Goal: Communication & Community: Answer question/provide support

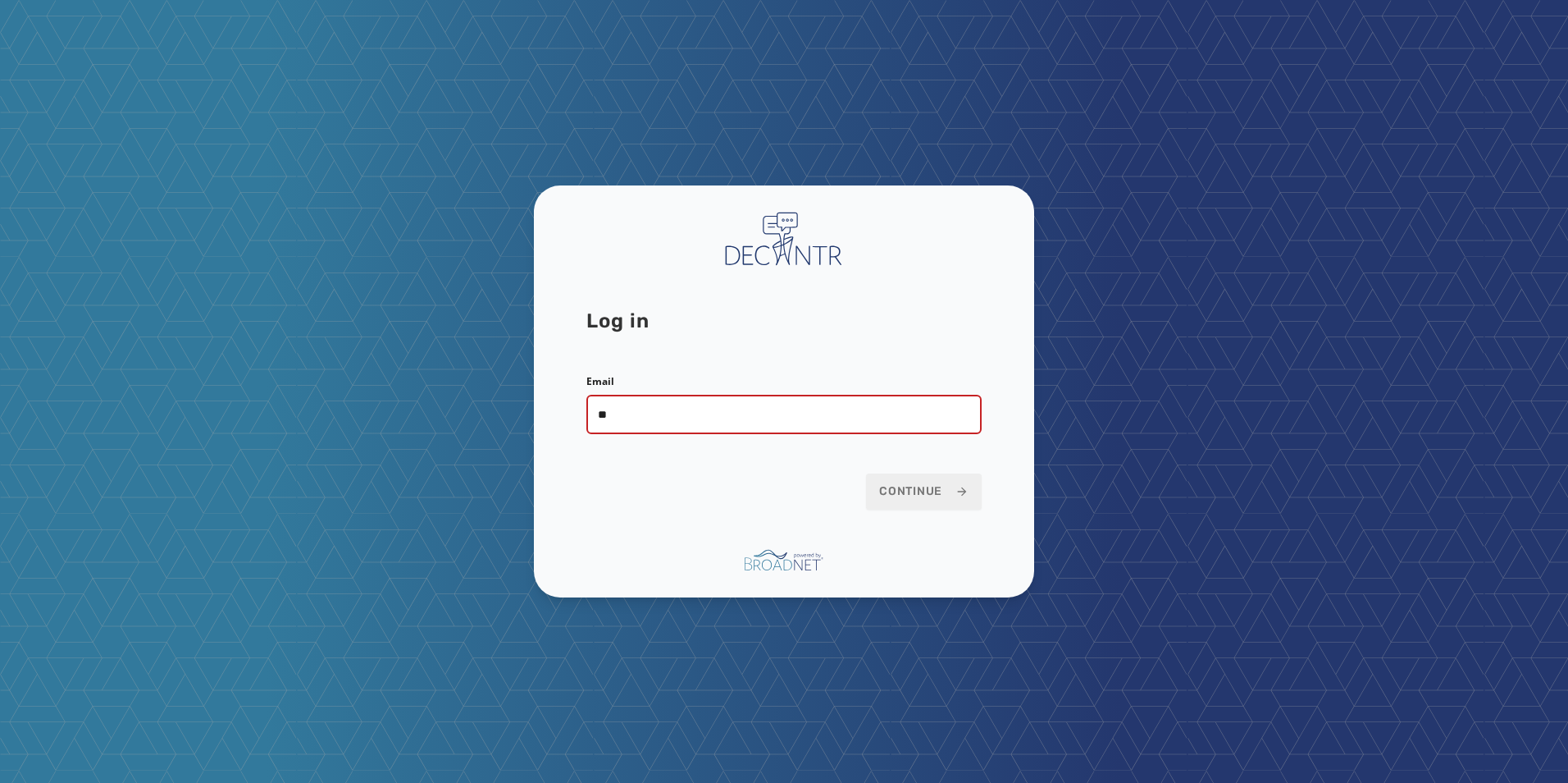
type input "**********"
click at [905, 497] on span "Continue" at bounding box center [923, 492] width 89 height 17
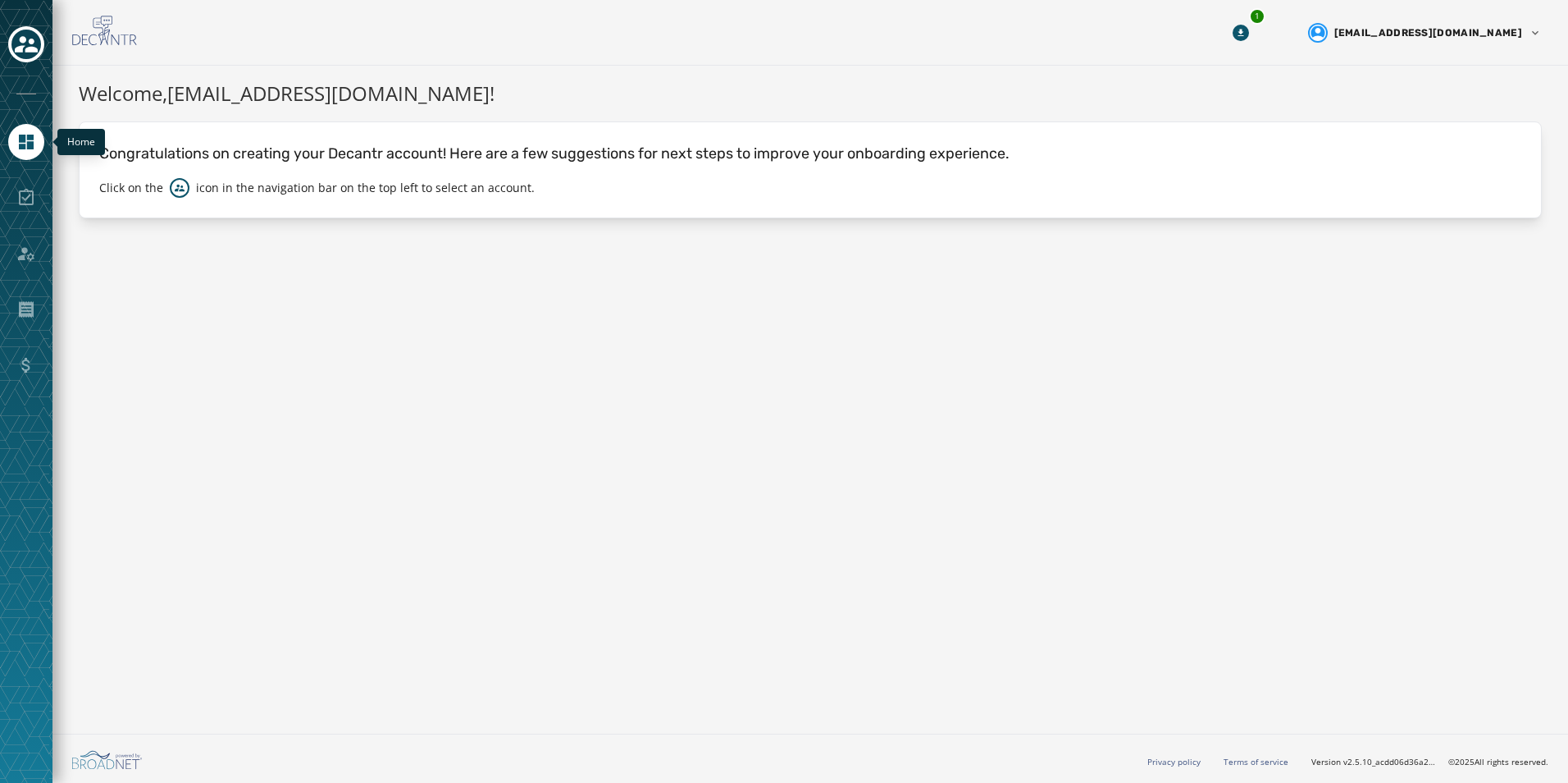
click at [26, 141] on icon "Navigate to Home" at bounding box center [26, 142] width 20 height 20
click at [25, 41] on icon "Toggle account select drawer" at bounding box center [25, 44] width 23 height 17
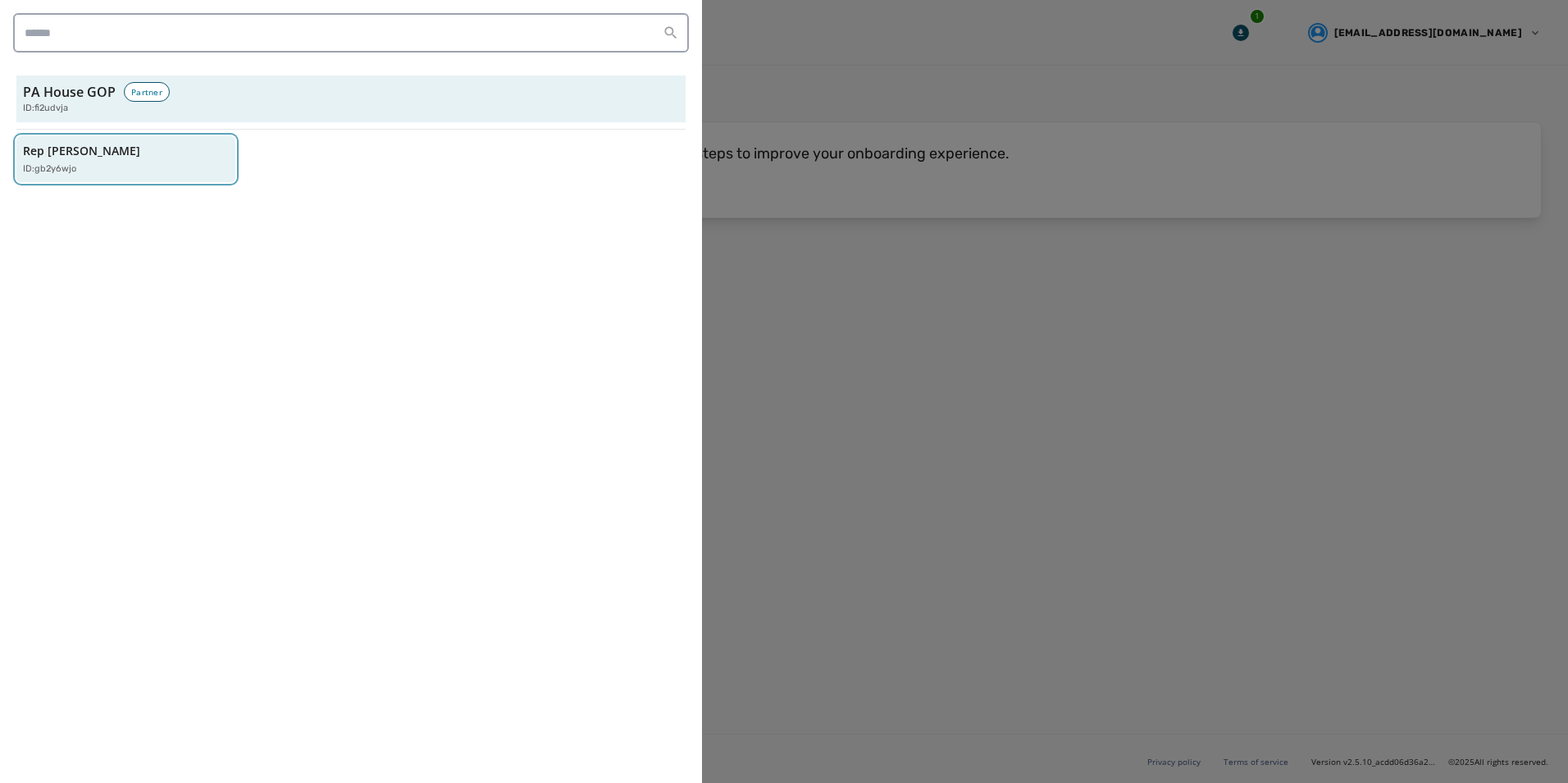
click at [77, 146] on p "Rep Tom Mehaffie" at bounding box center [81, 150] width 118 height 17
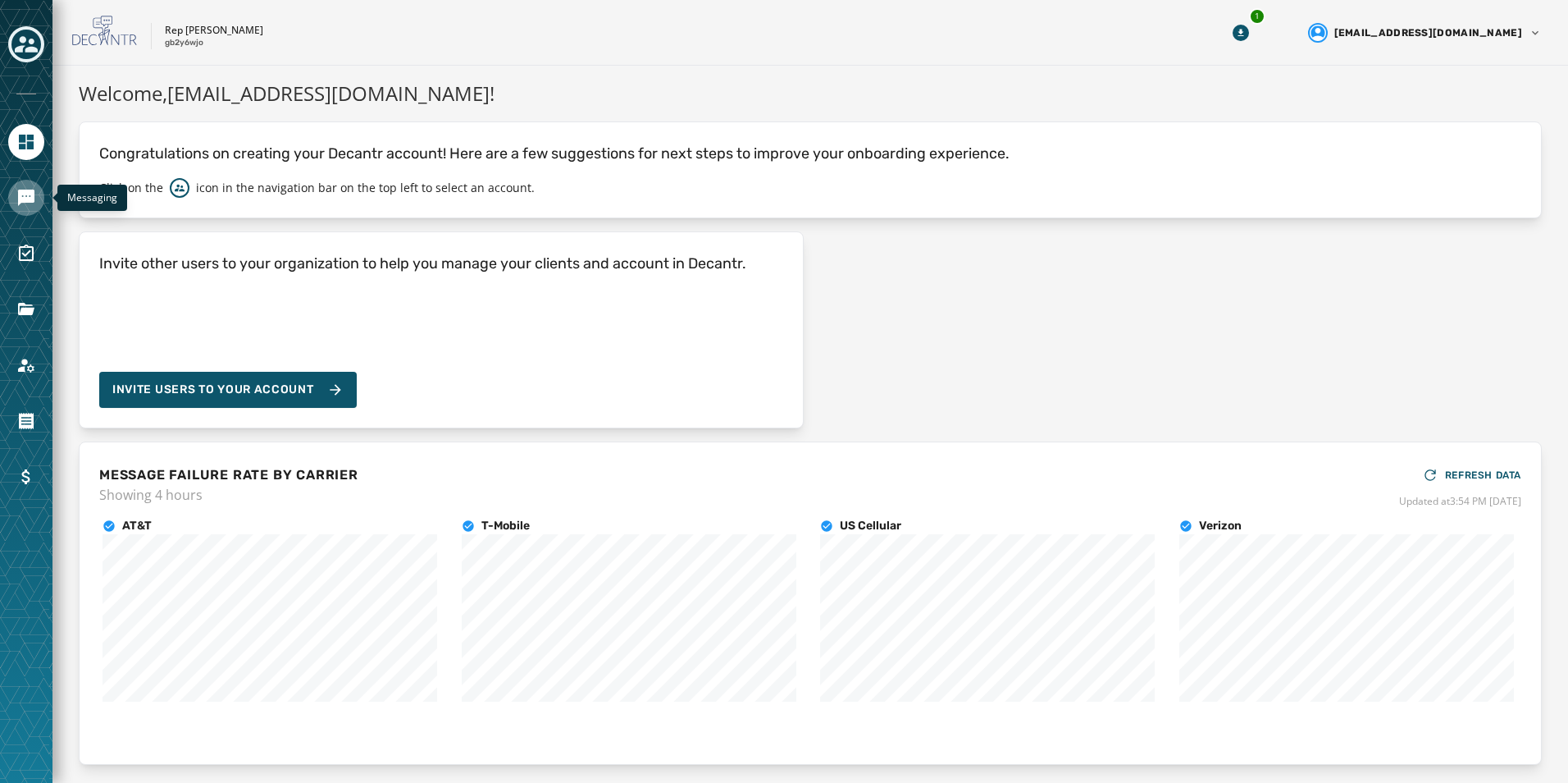
click at [30, 198] on icon "Navigate to Messaging" at bounding box center [25, 197] width 17 height 17
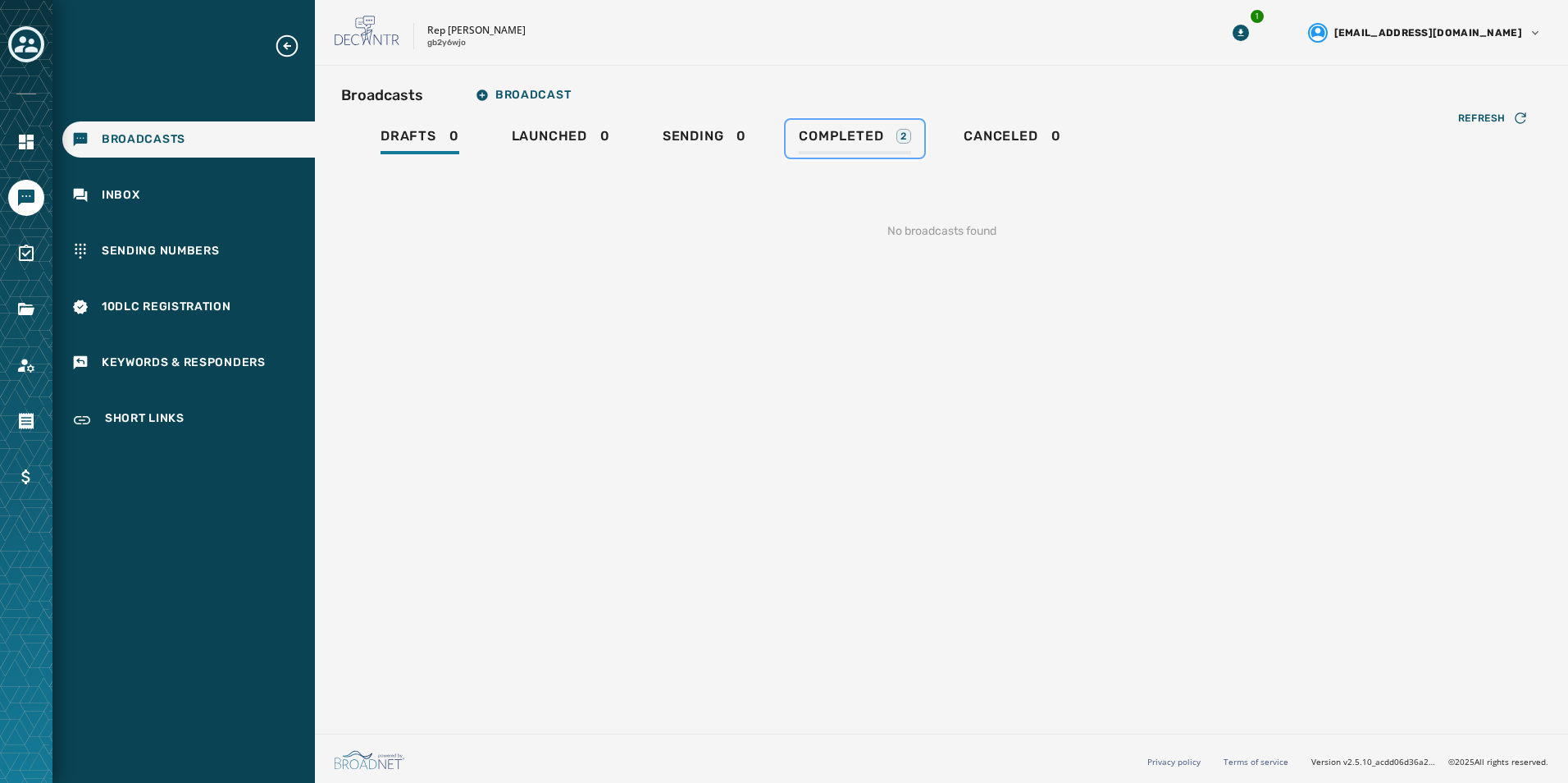
click at [842, 139] on span "Completed" at bounding box center [840, 135] width 84 height 17
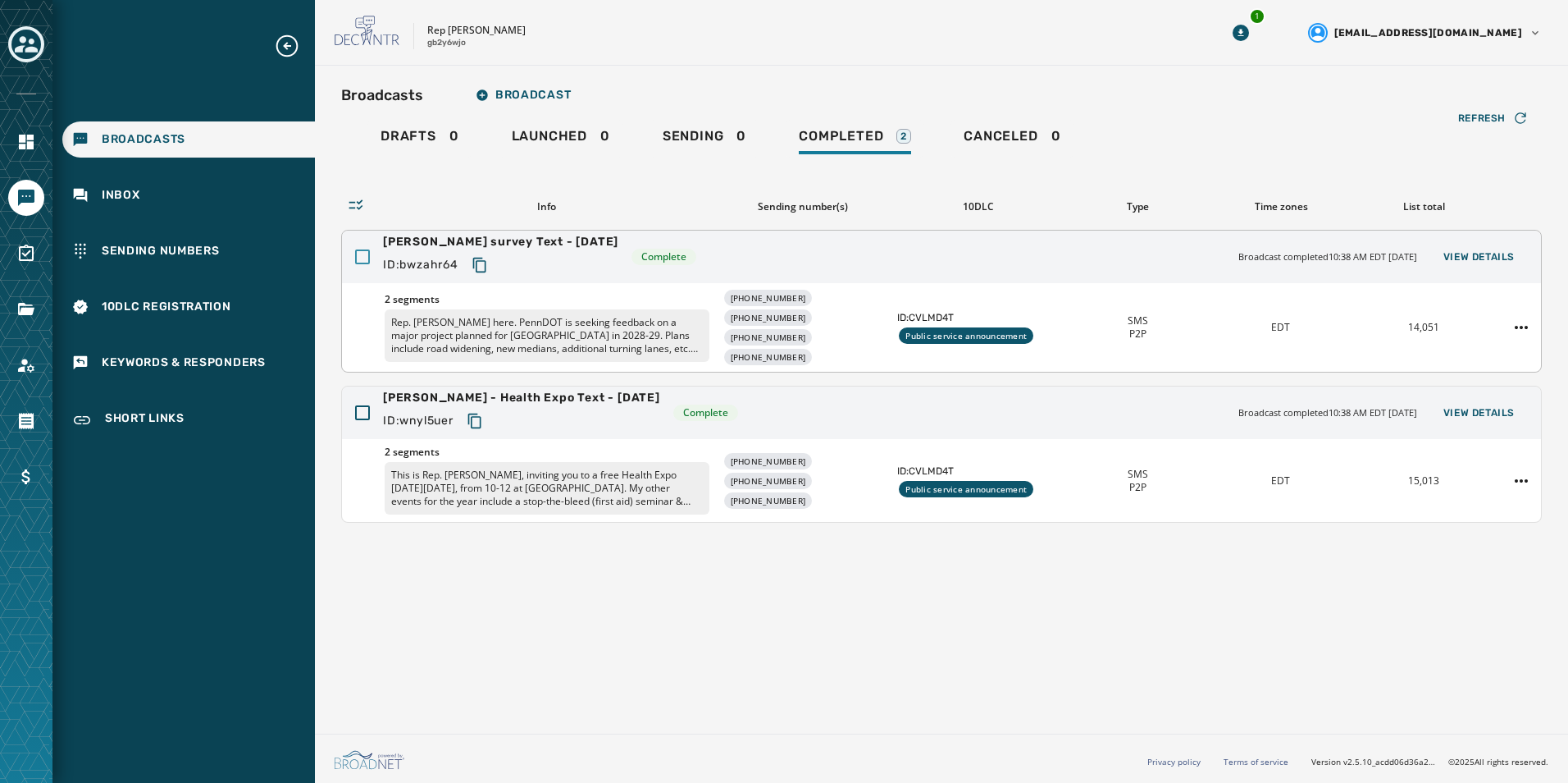
click at [361, 258] on div at bounding box center [362, 256] width 15 height 15
click at [108, 197] on span "Inbox" at bounding box center [121, 195] width 38 height 17
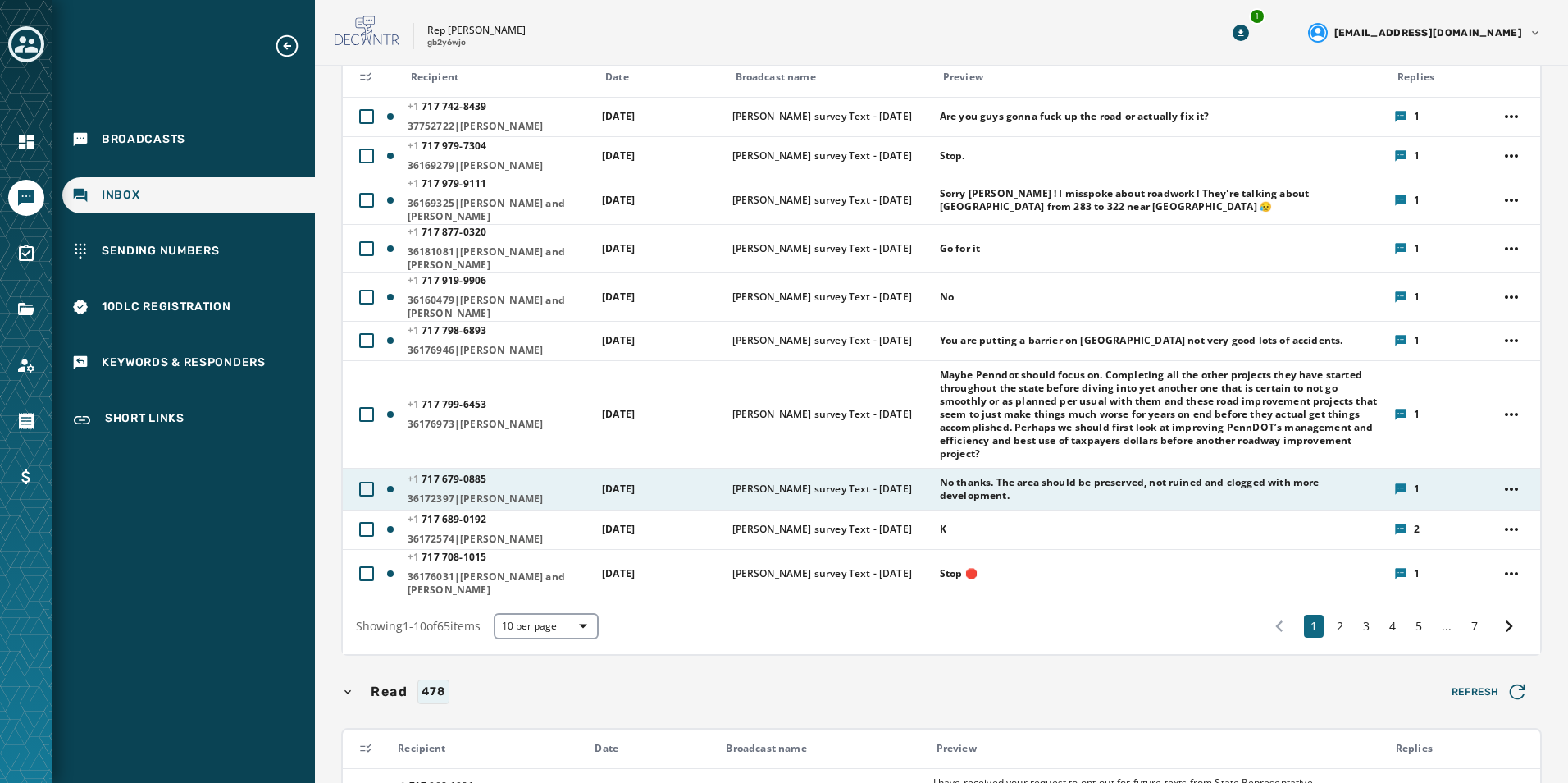
scroll to position [246, 0]
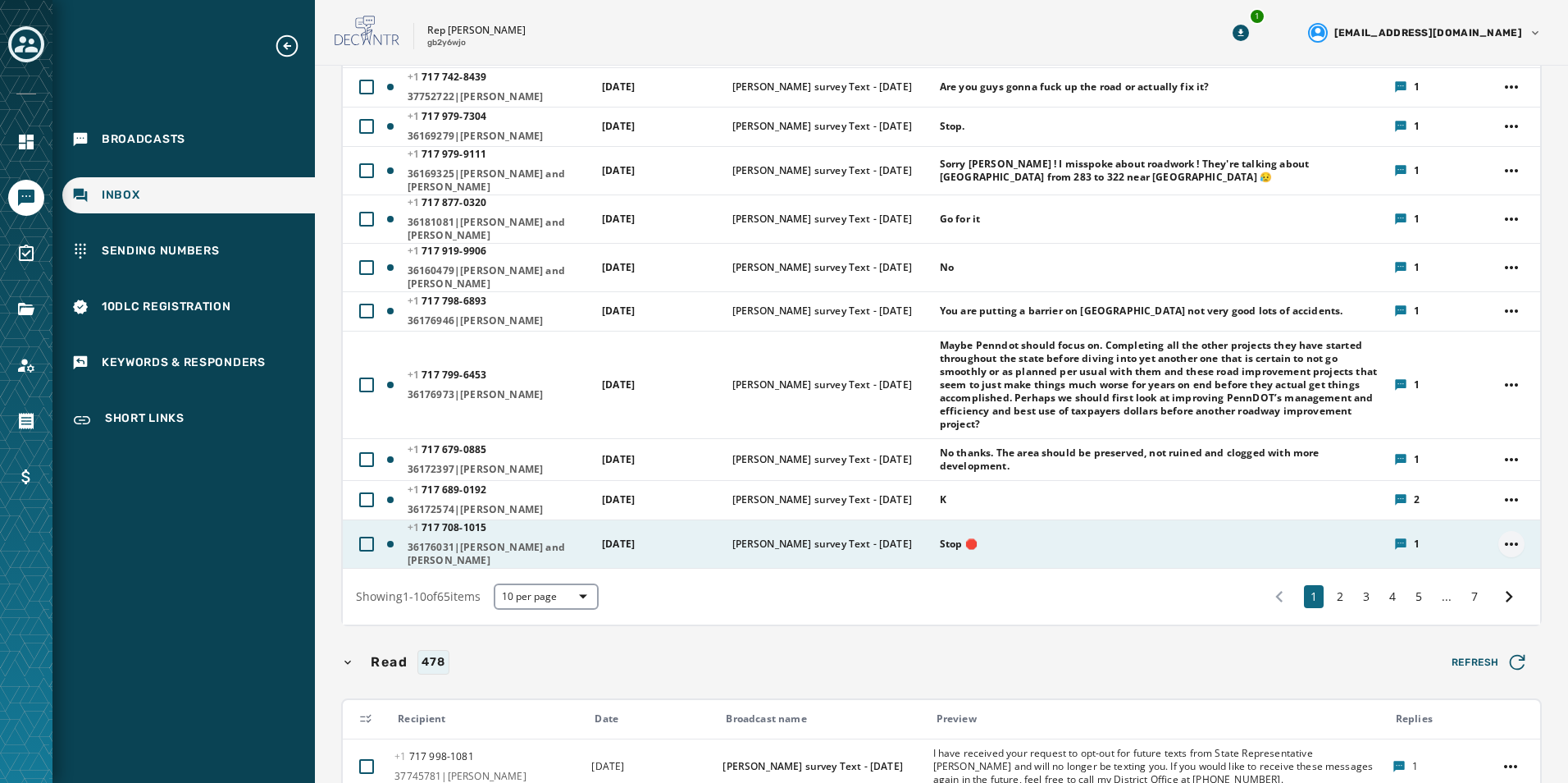
click at [1504, 536] on html "Broadcasts Inbox Sending Numbers 10DLC Registration Keywords & Responders Short…" at bounding box center [784, 392] width 1568 height 783
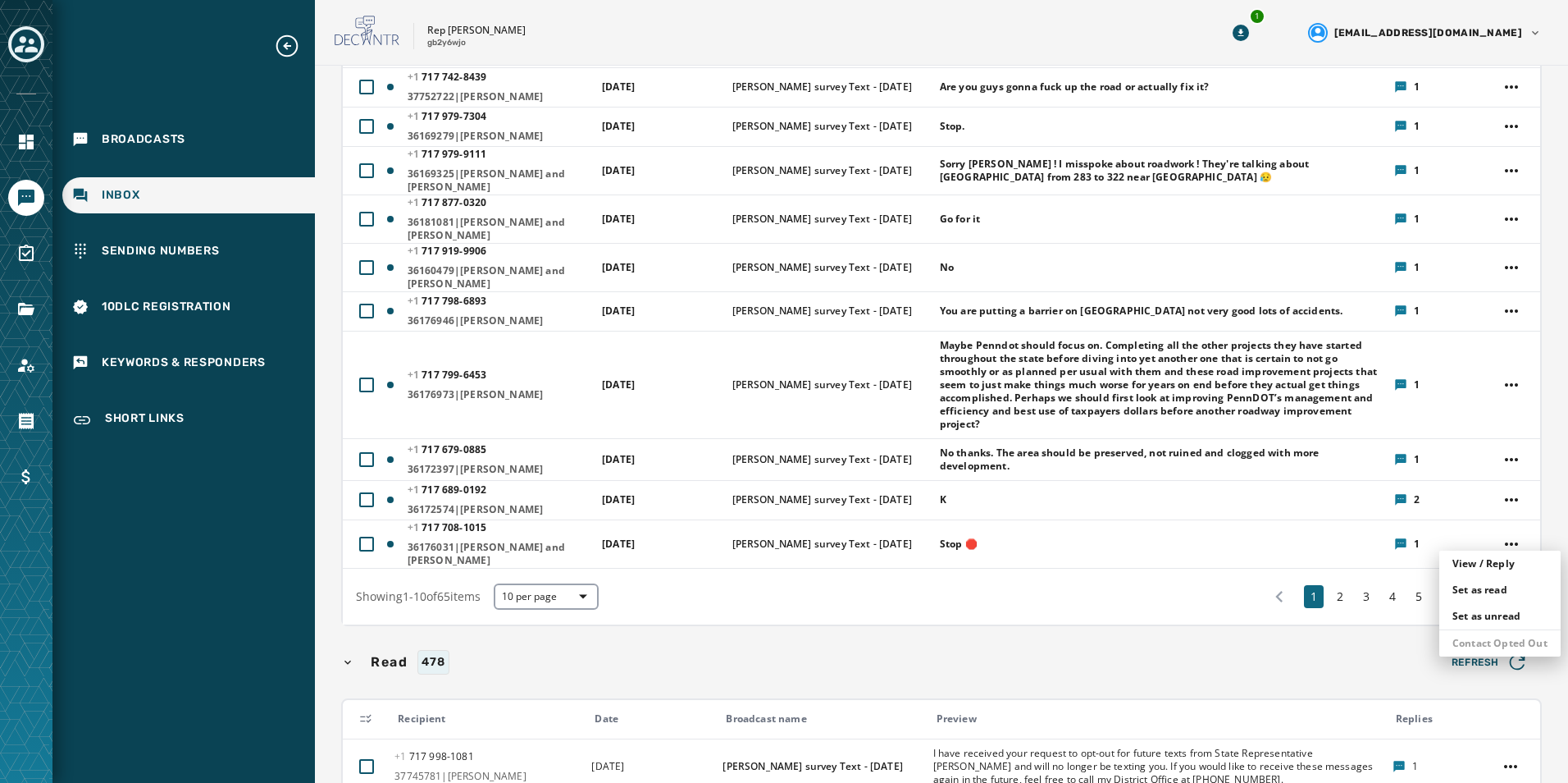
click at [1204, 503] on html "Broadcasts Inbox Sending Numbers 10DLC Registration Keywords & Responders Short…" at bounding box center [784, 392] width 1568 height 783
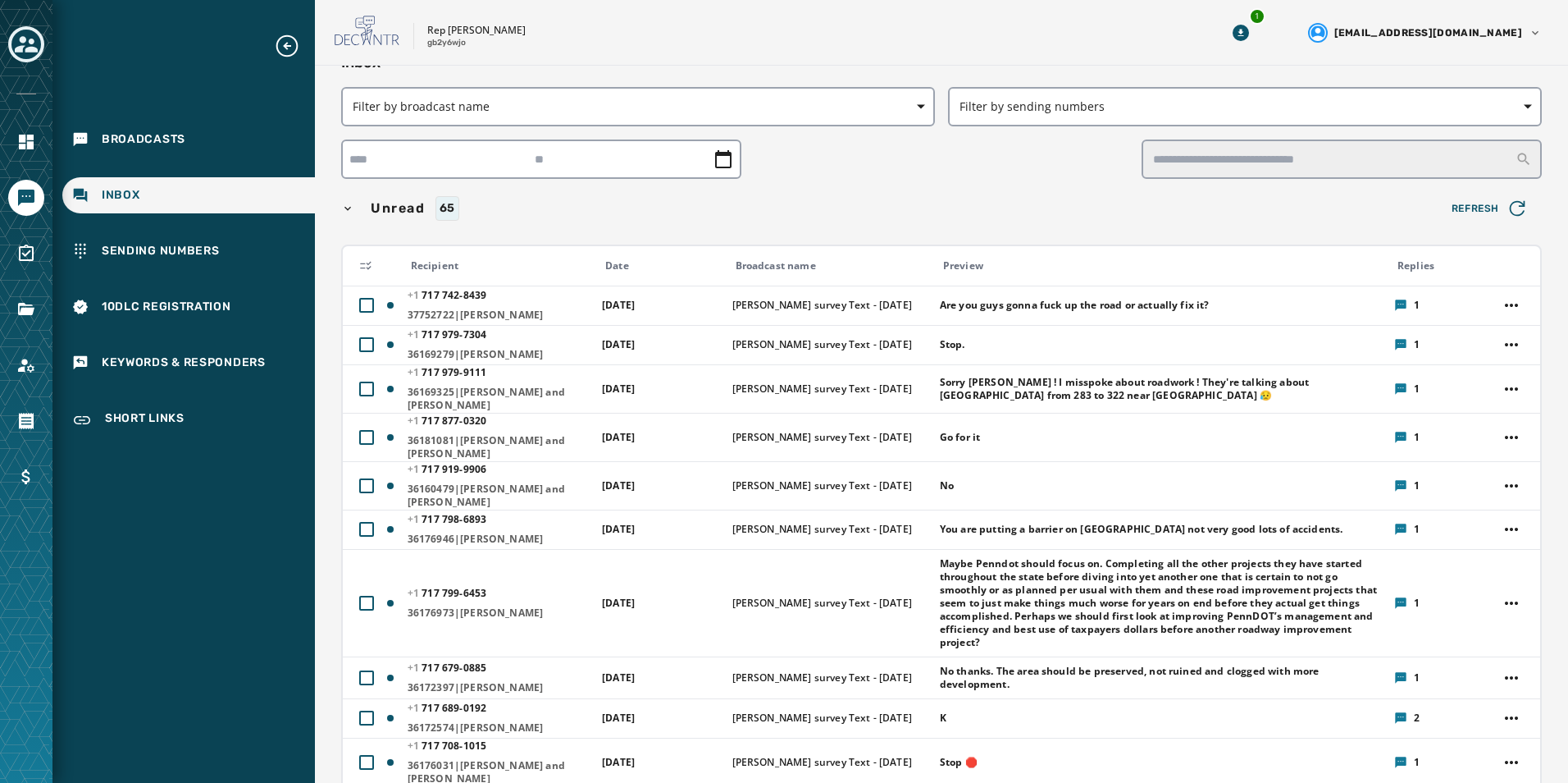
scroll to position [0, 0]
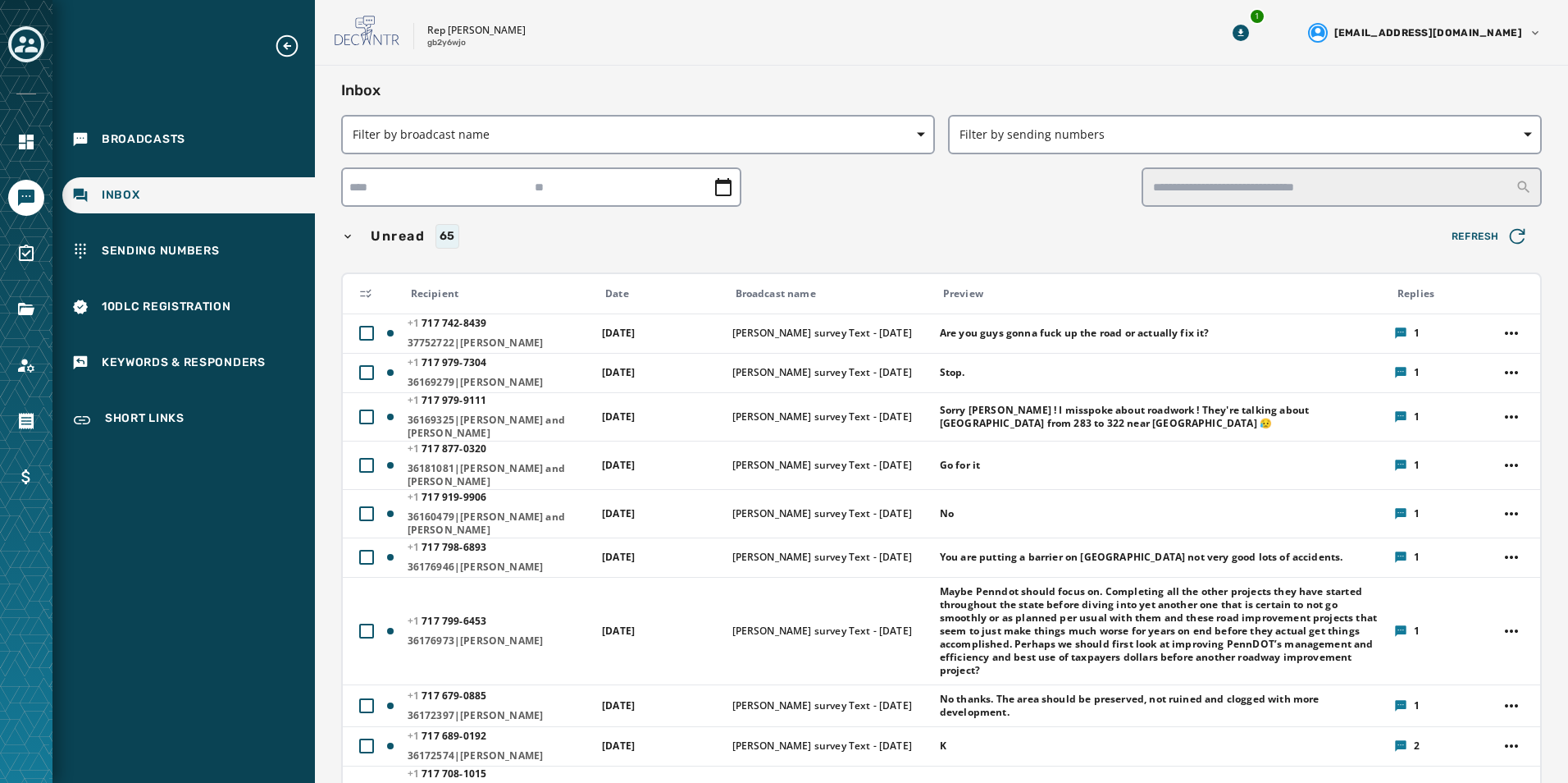
click at [289, 46] on icon "Expand sub nav menu" at bounding box center [287, 46] width 23 height 23
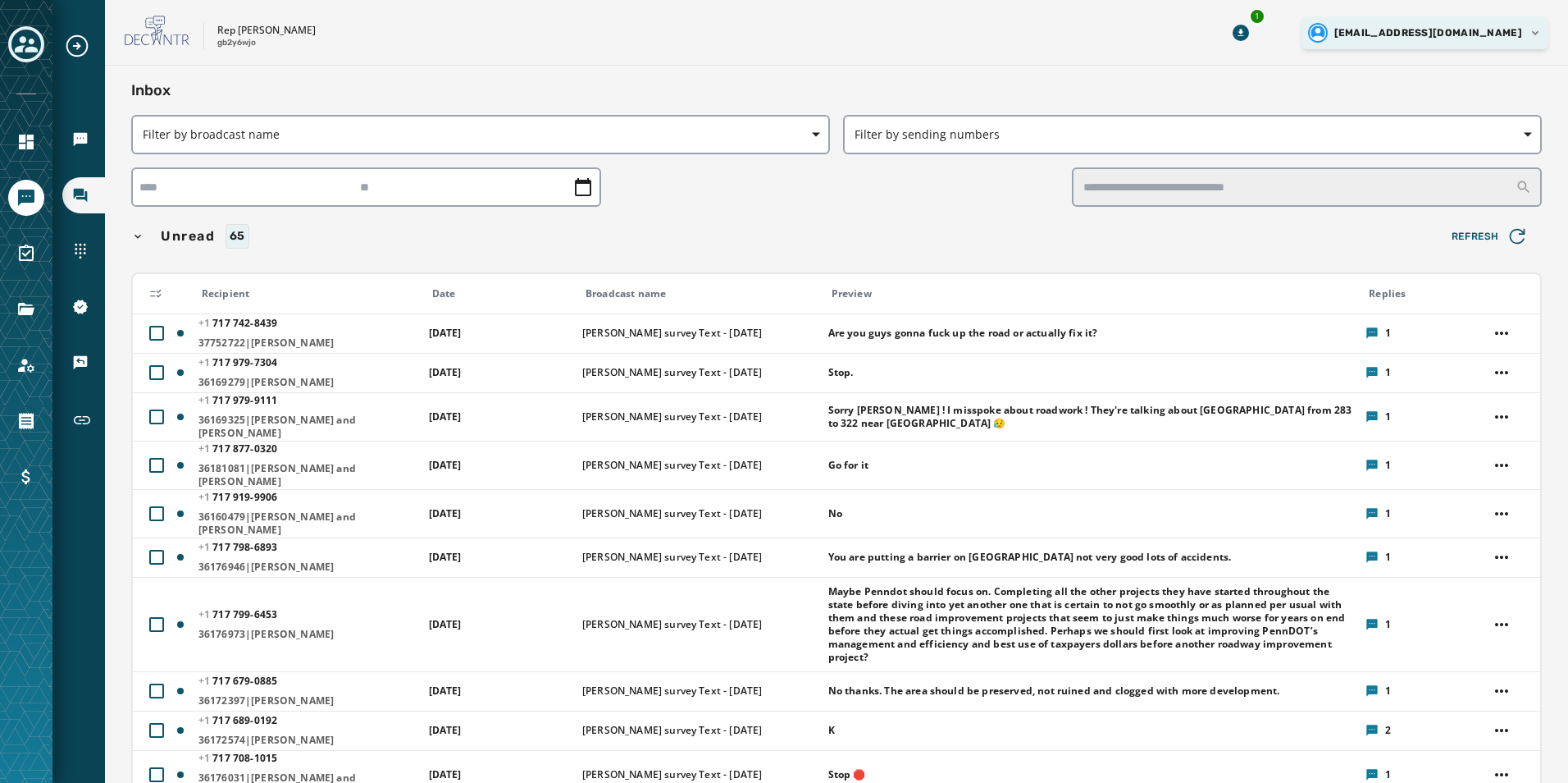
click at [1533, 28] on html "Broadcasts Inbox Sending Numbers 10DLC Registration Keywords & Responders Short…" at bounding box center [784, 392] width 1568 height 783
click at [1489, 62] on div "Logout" at bounding box center [1455, 62] width 183 height 26
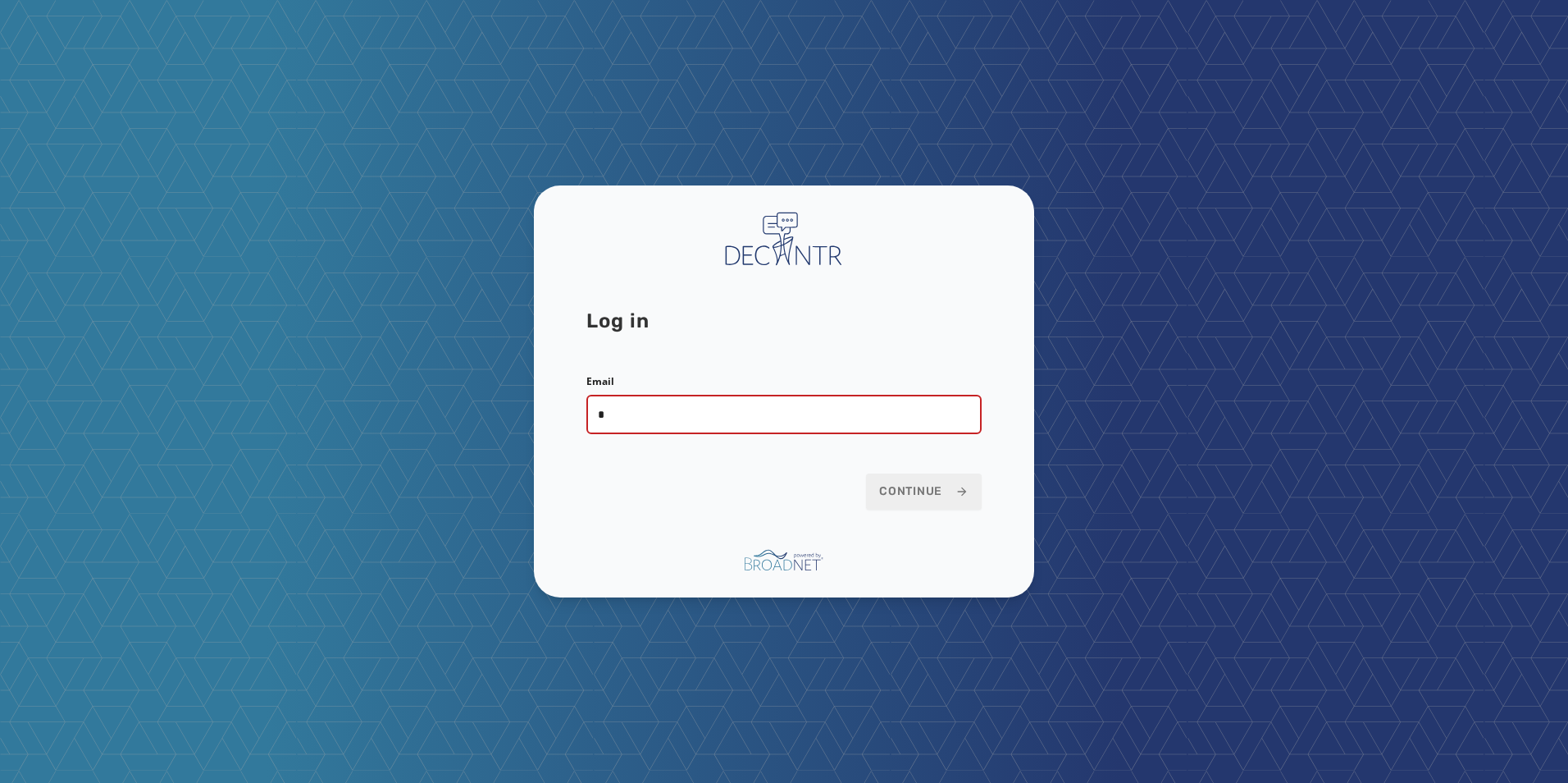
type input "**********"
click at [897, 489] on span "Continue" at bounding box center [923, 492] width 89 height 17
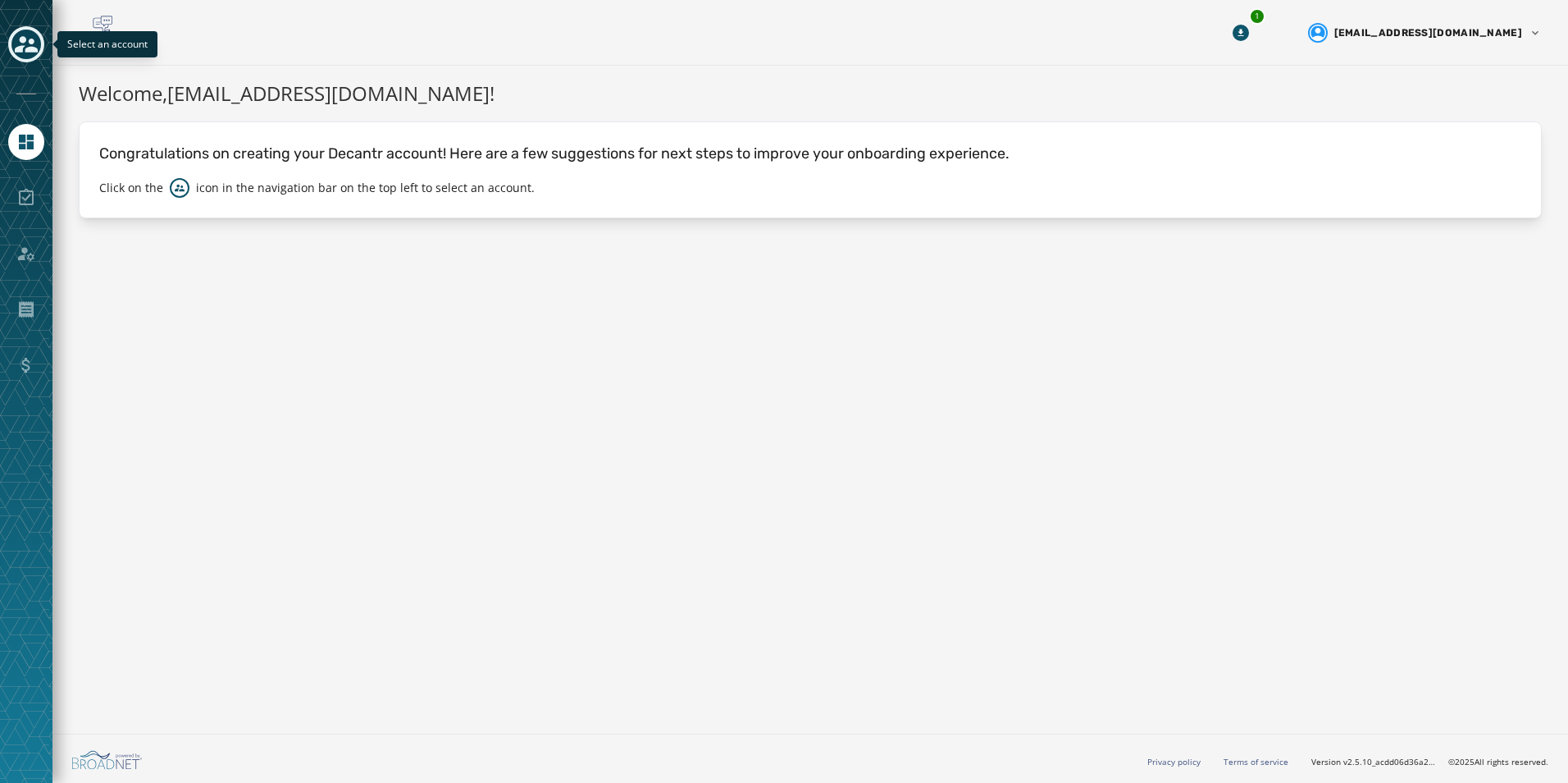
click at [24, 48] on icon "Toggle account select drawer" at bounding box center [25, 43] width 23 height 23
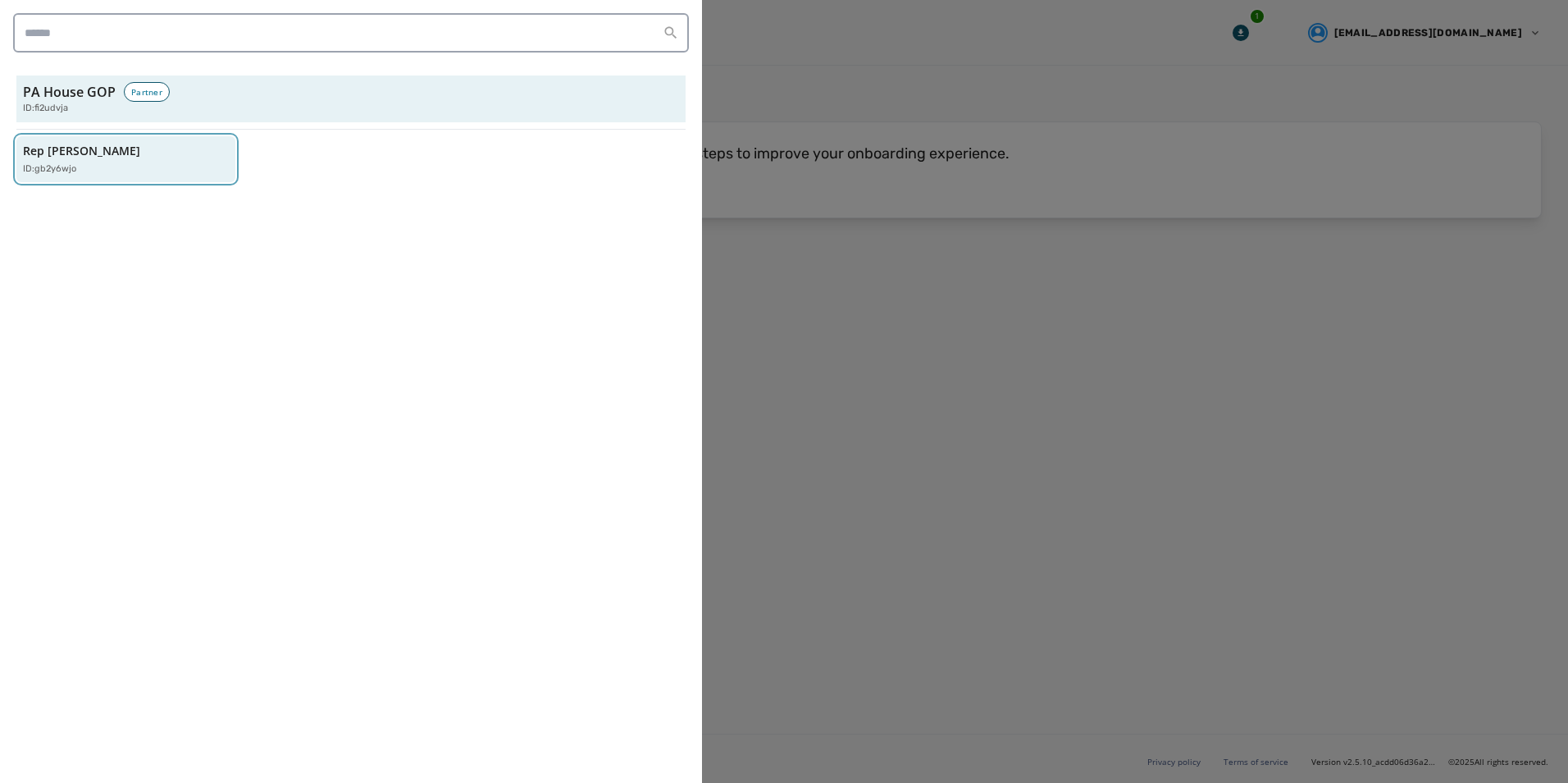
click at [64, 153] on p "Rep Tom Mehaffie" at bounding box center [81, 150] width 118 height 17
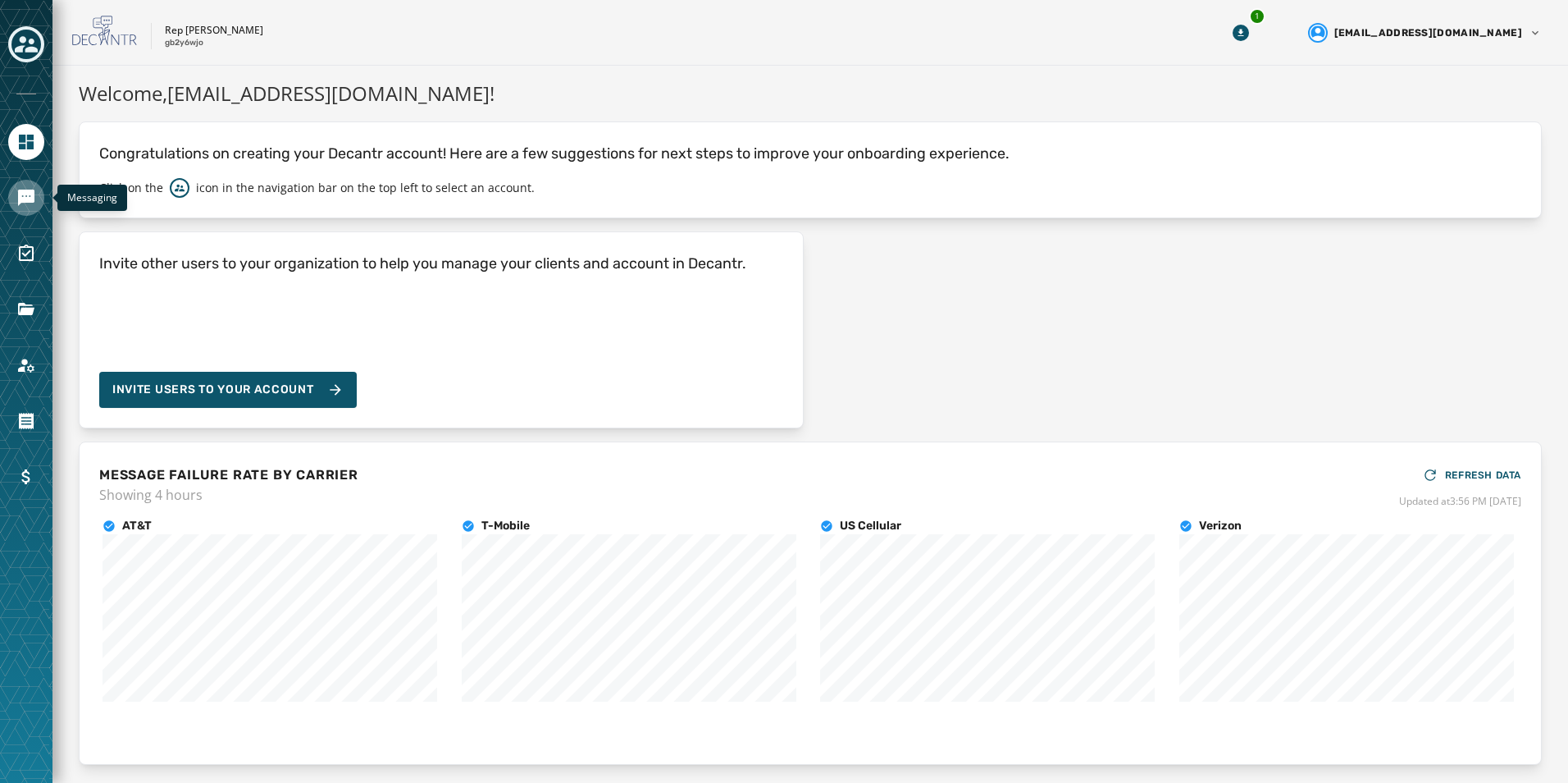
click at [27, 188] on icon "Navigate to Messaging" at bounding box center [26, 197] width 20 height 20
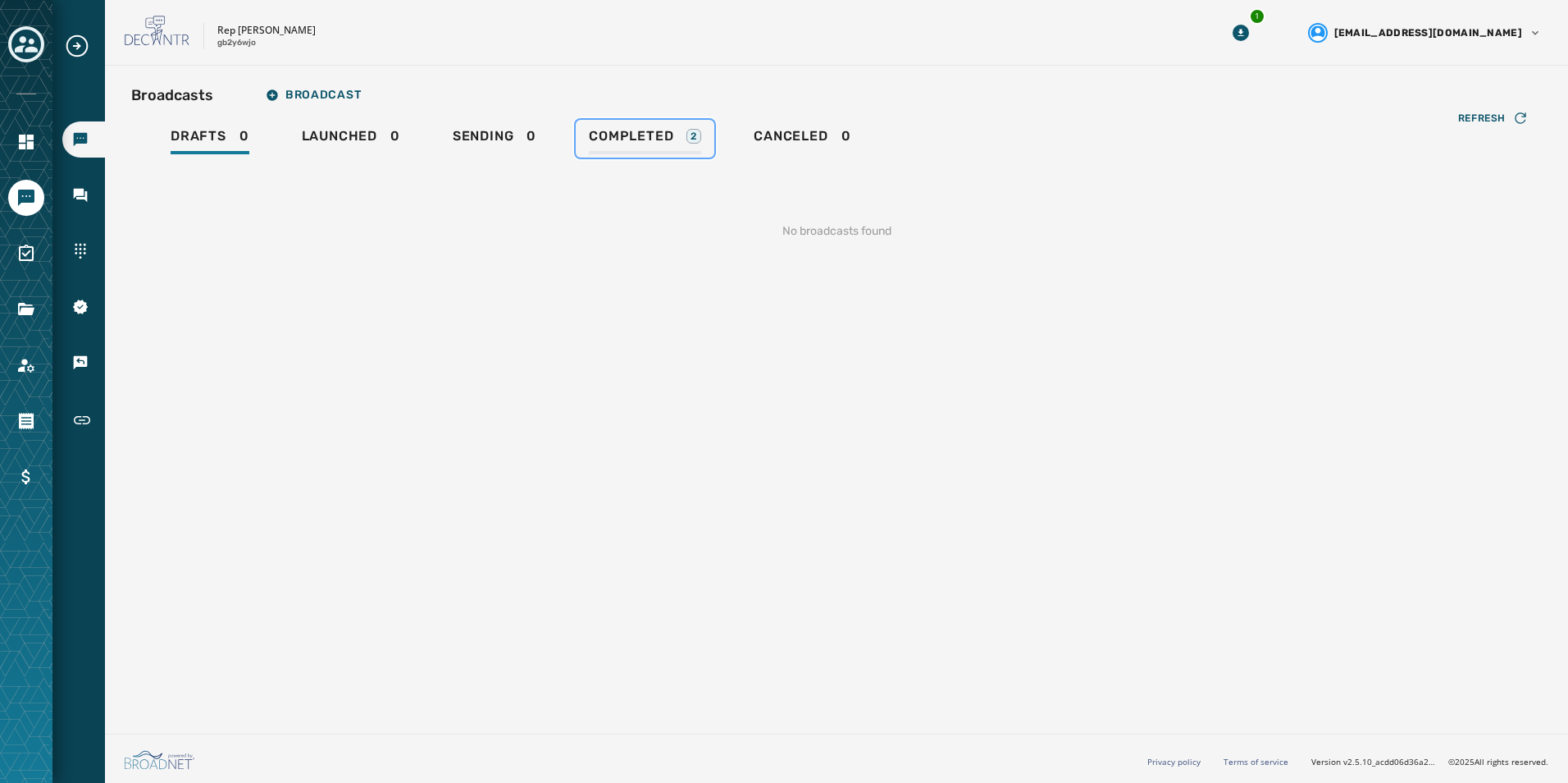
click at [613, 137] on span "Completed" at bounding box center [631, 135] width 84 height 17
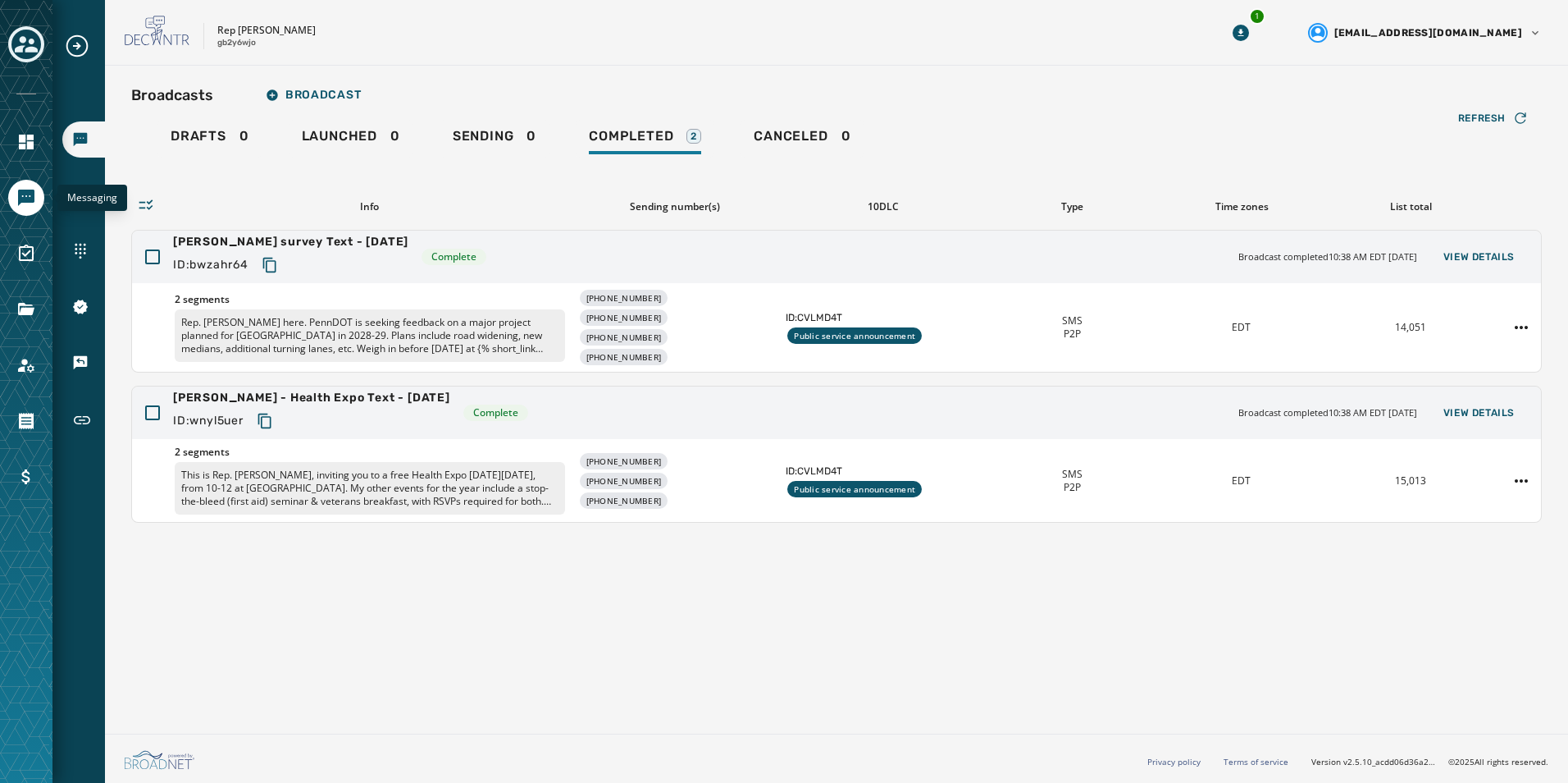
click at [25, 197] on icon "Navigate to Messaging" at bounding box center [25, 197] width 17 height 17
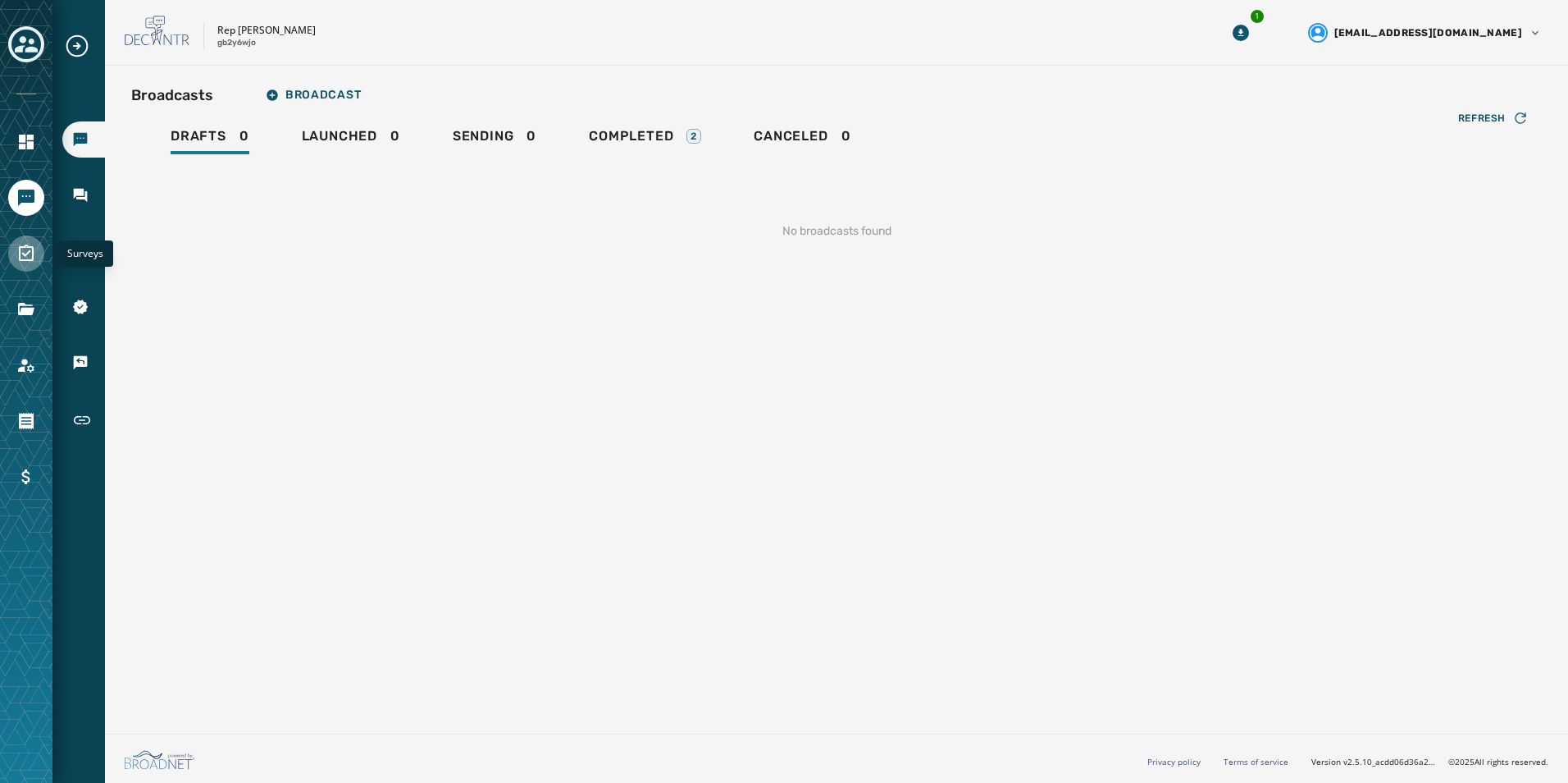
click at [25, 249] on icon "Navigate to Surveys" at bounding box center [26, 253] width 20 height 20
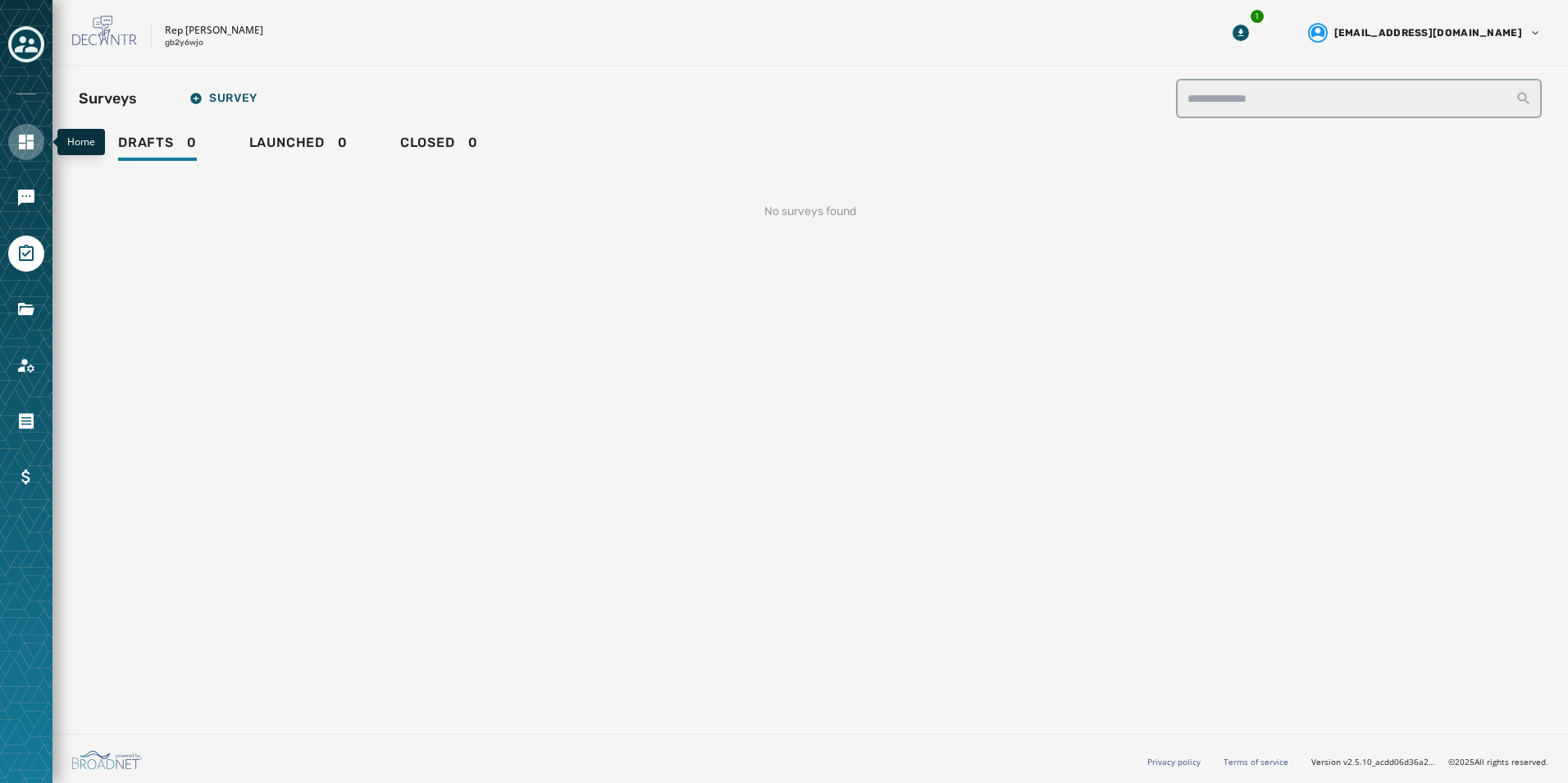
click at [21, 142] on icon "Navigate to Home" at bounding box center [25, 141] width 15 height 15
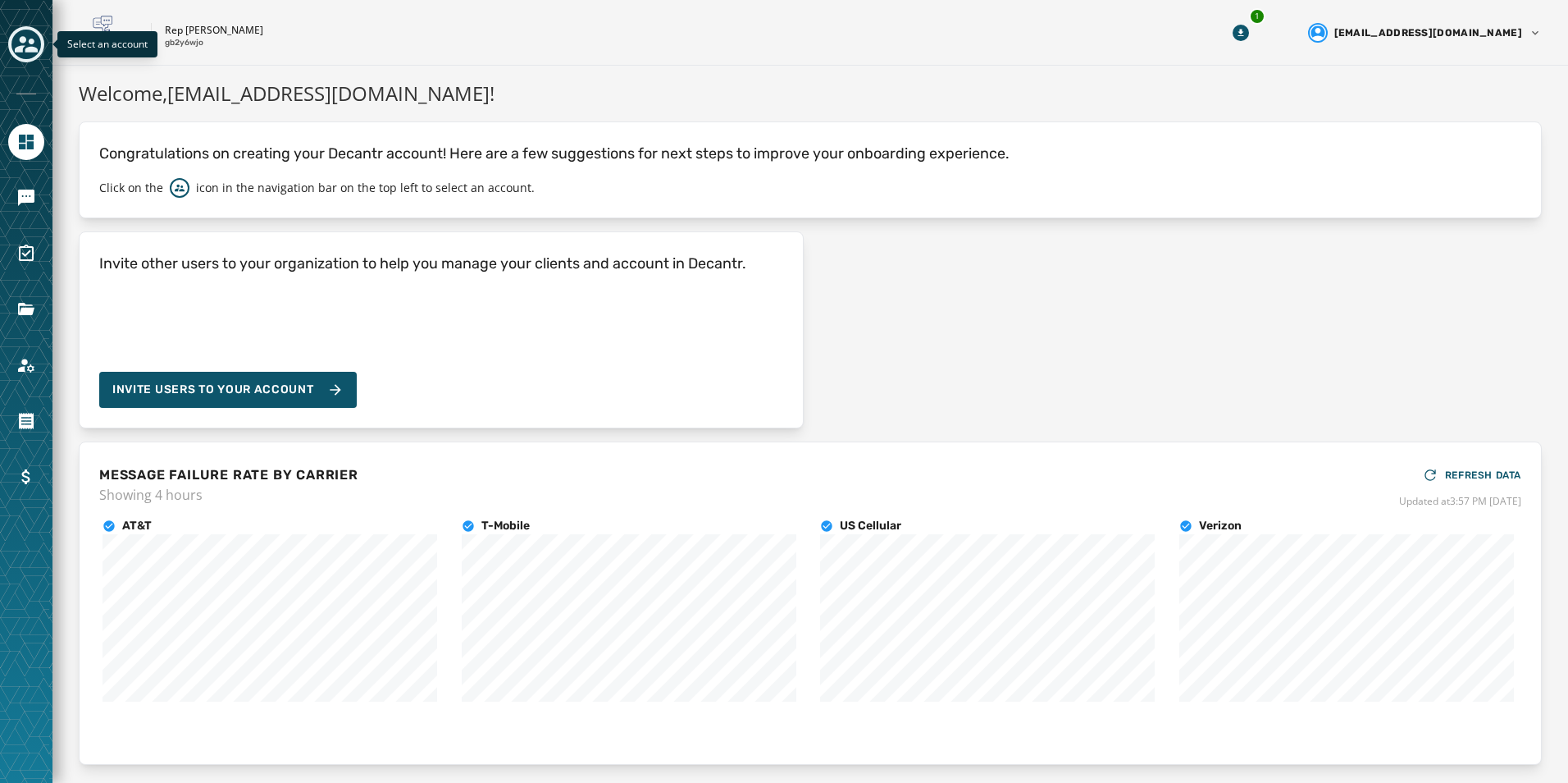
click at [32, 43] on icon "Toggle account select drawer" at bounding box center [25, 44] width 23 height 17
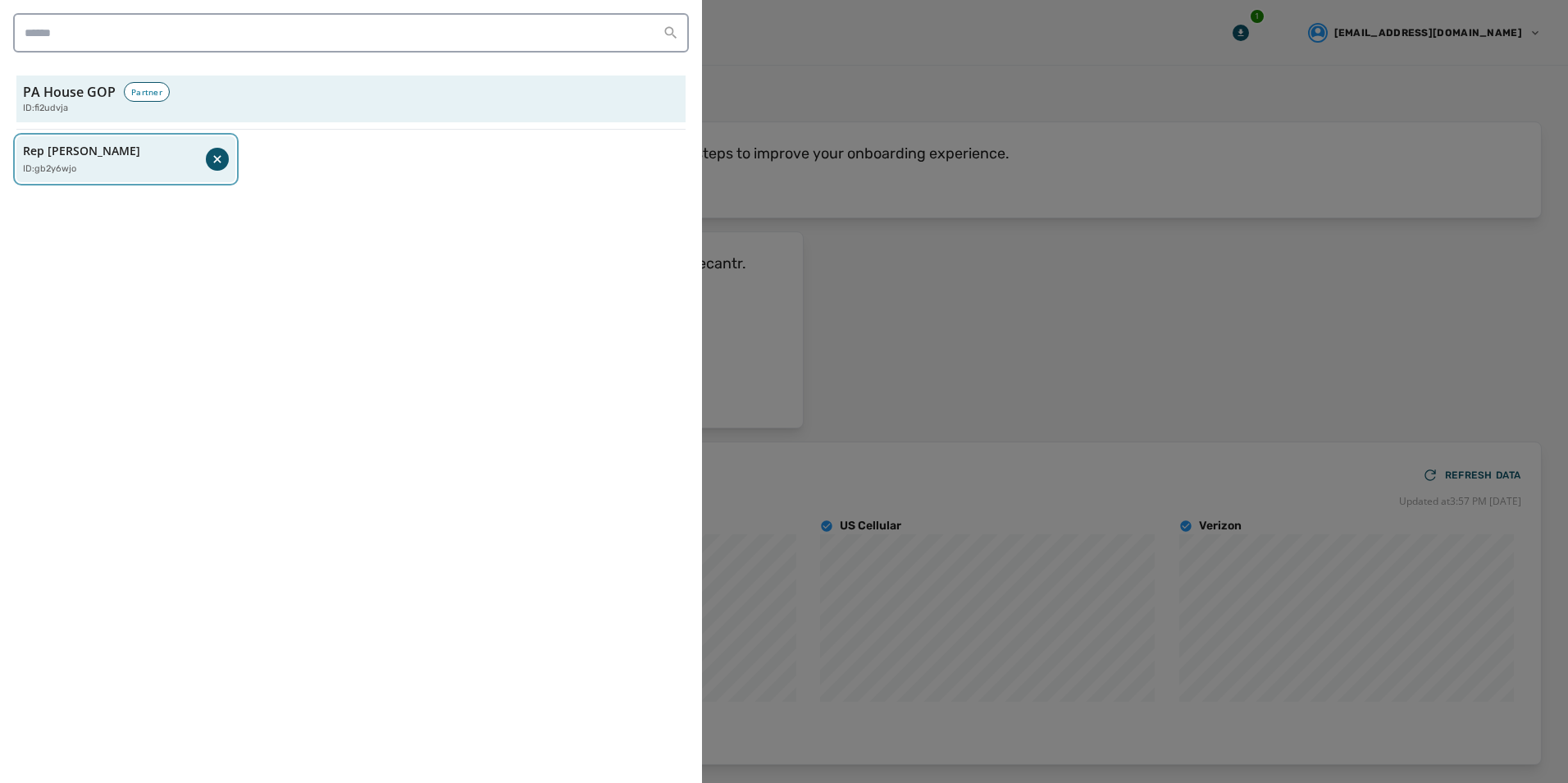
click at [68, 144] on p "Rep Tom Mehaffie" at bounding box center [81, 150] width 118 height 17
click at [79, 150] on p "Rep Tom Mehaffie" at bounding box center [81, 150] width 118 height 17
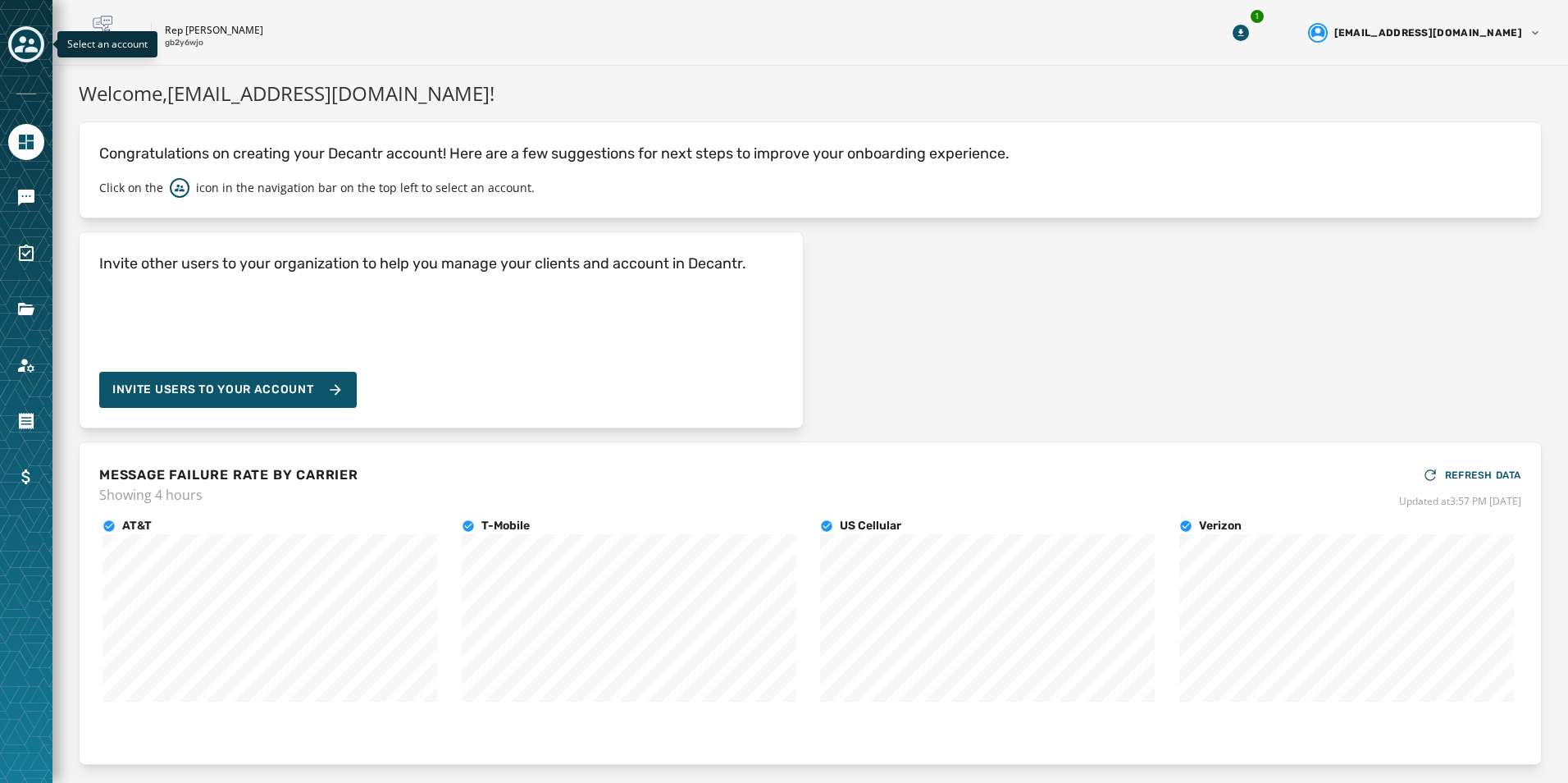
click at [25, 46] on icon "Toggle account select drawer" at bounding box center [25, 44] width 23 height 17
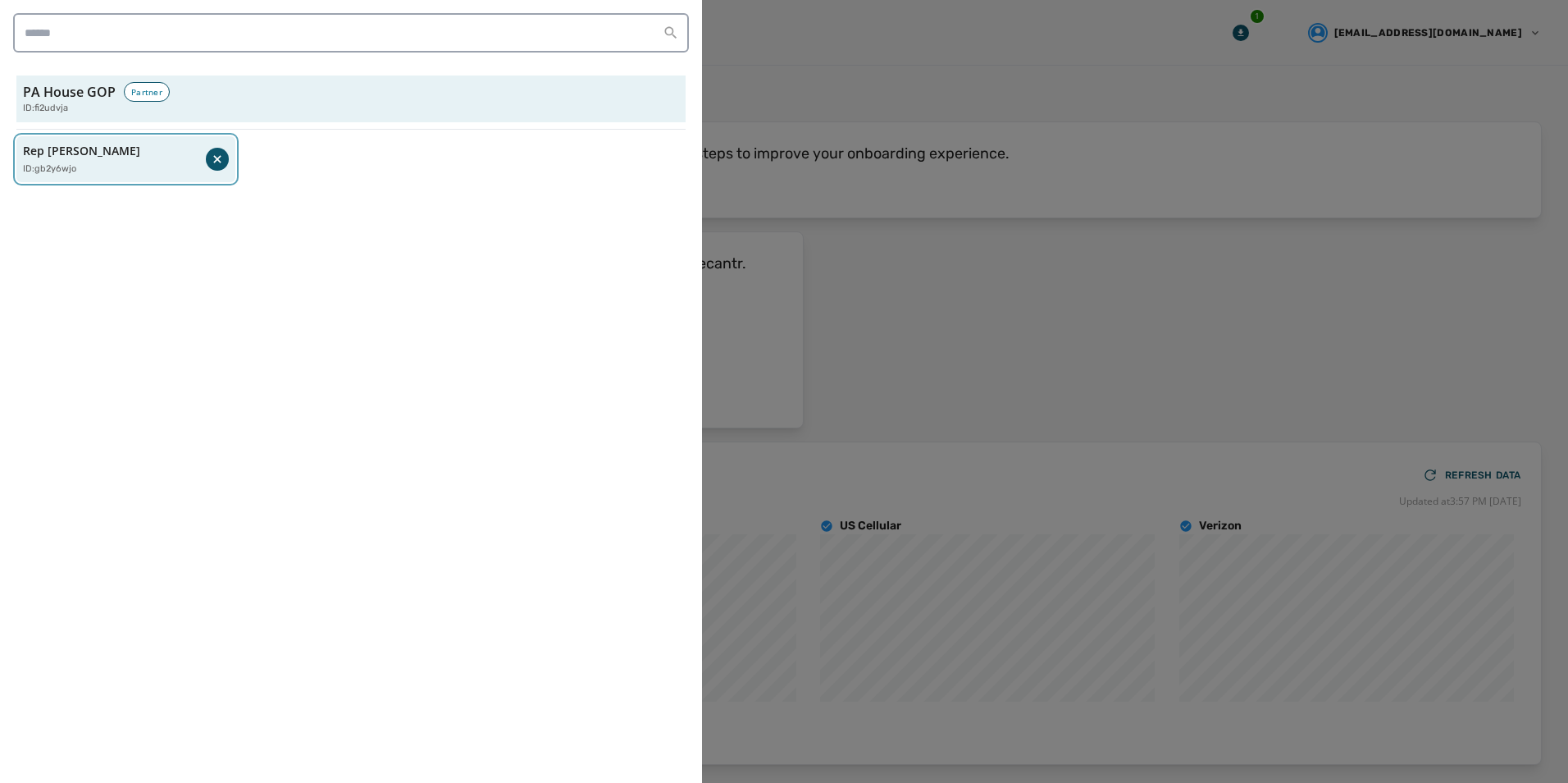
click at [68, 146] on p "Rep Tom Mehaffie" at bounding box center [81, 150] width 118 height 17
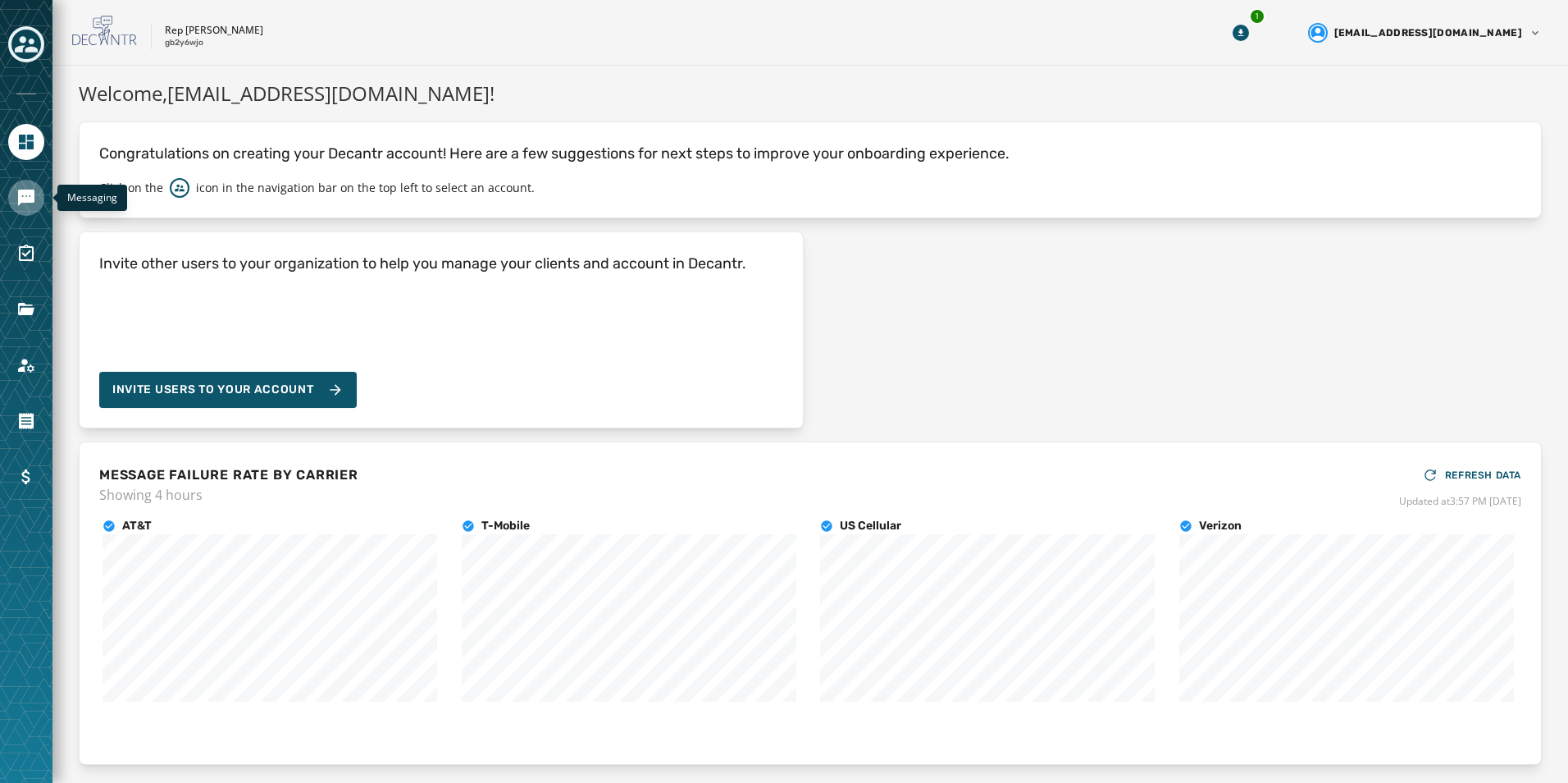
click at [25, 198] on icon "Navigate to Messaging" at bounding box center [25, 197] width 17 height 17
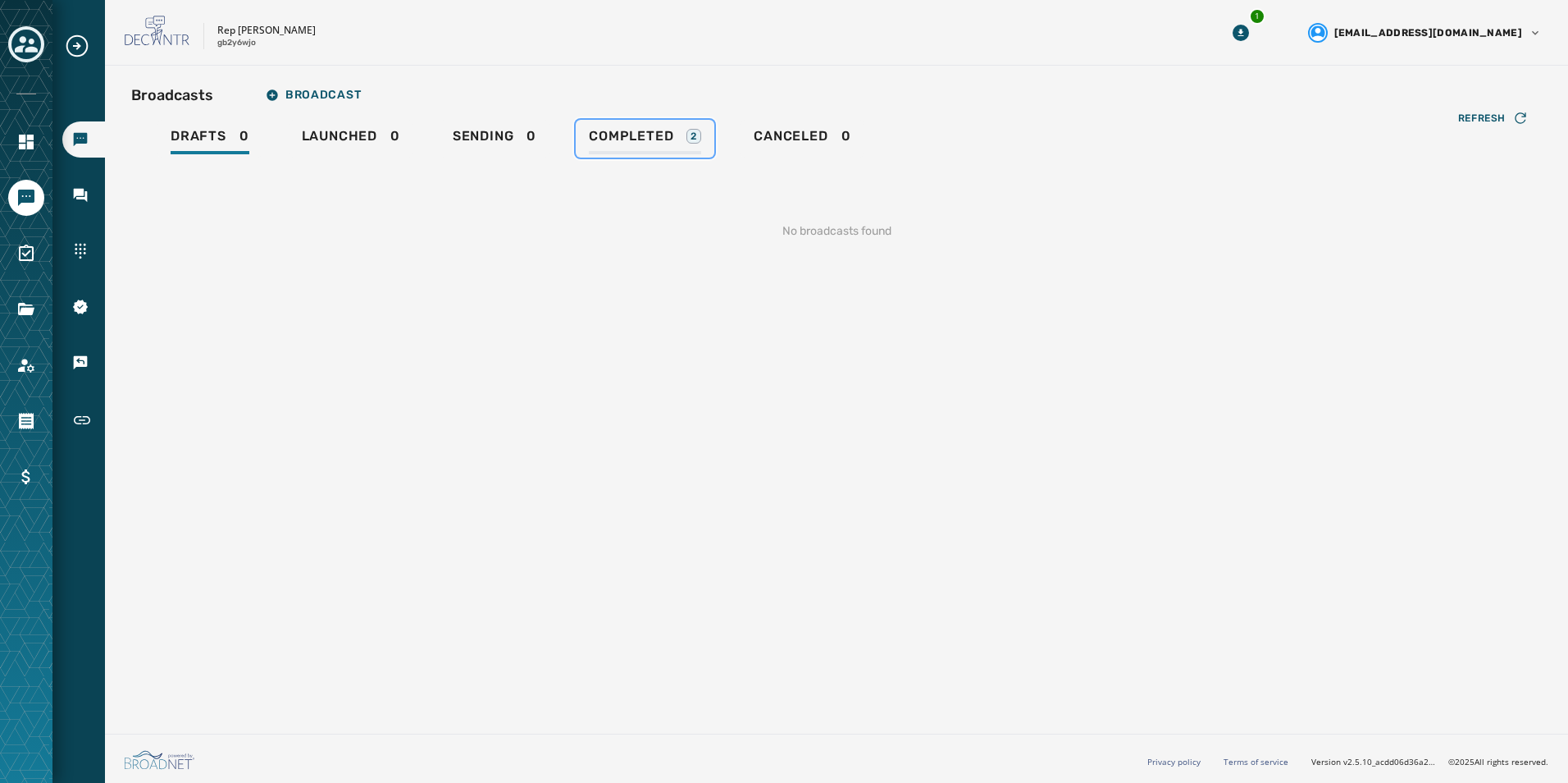
click at [601, 132] on span "Completed" at bounding box center [631, 135] width 84 height 17
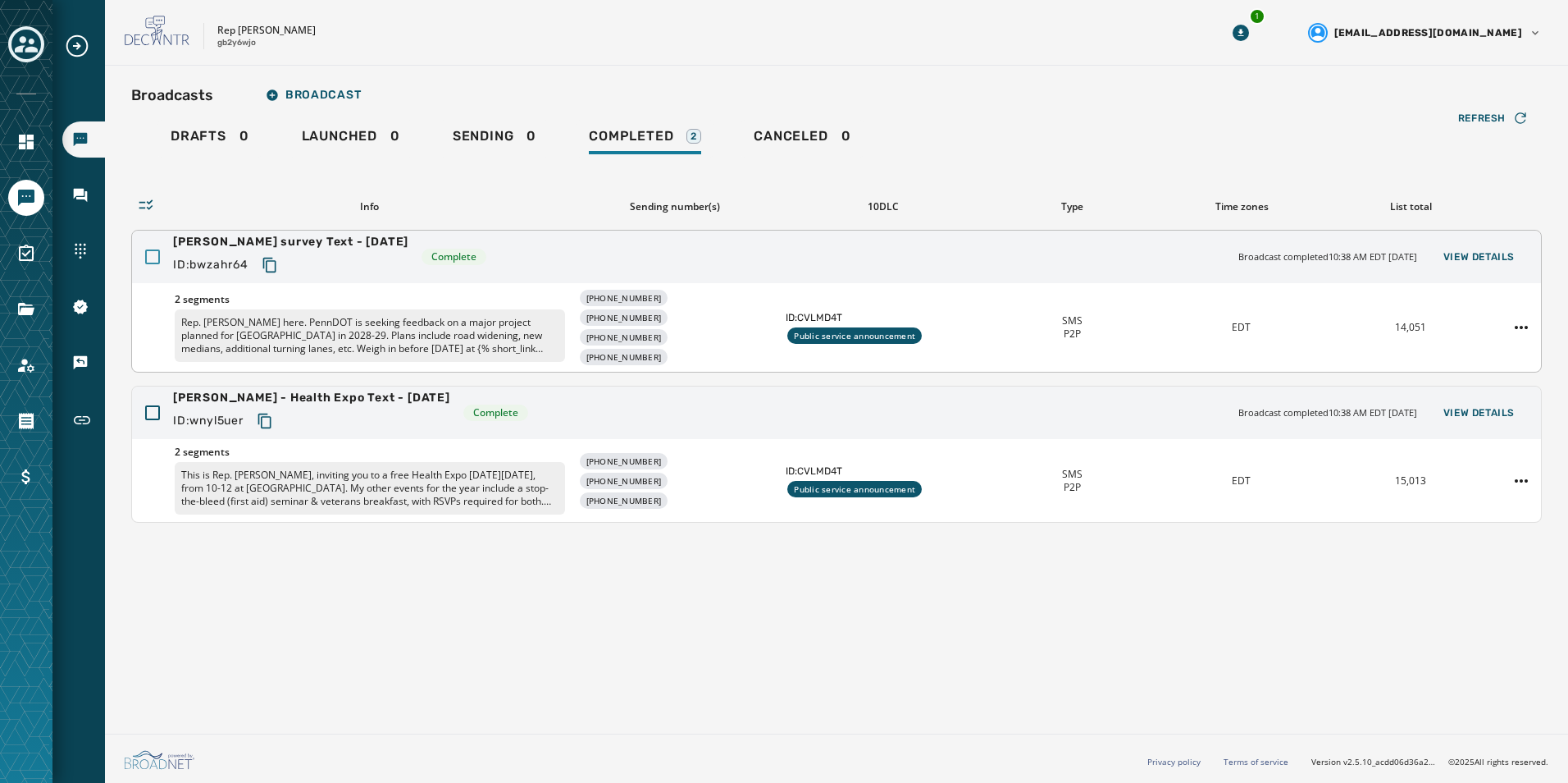
click at [152, 255] on div at bounding box center [152, 256] width 15 height 15
click at [25, 196] on icon "Navigate to Messaging" at bounding box center [25, 197] width 17 height 17
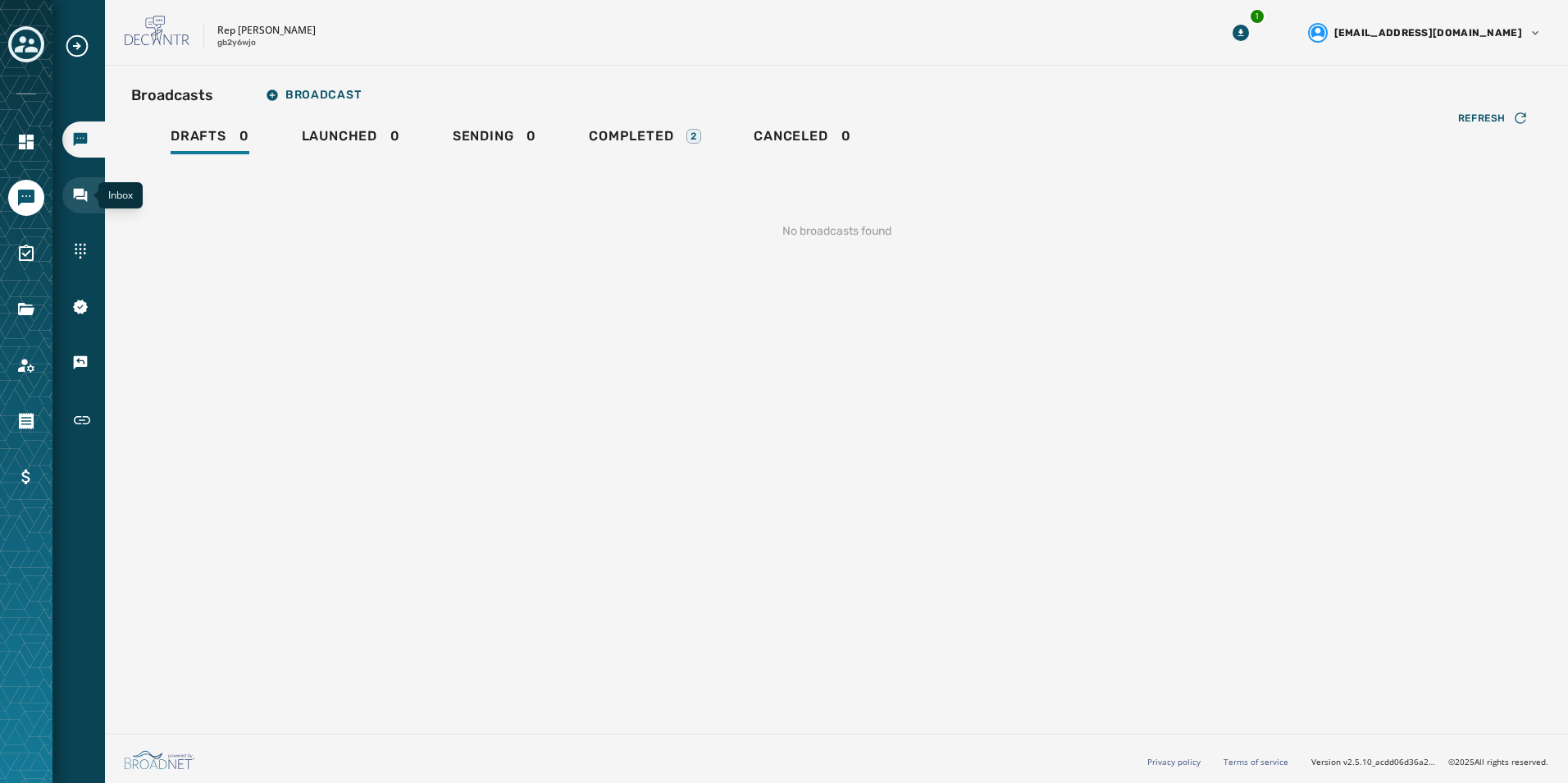
click at [79, 192] on icon "Navigate to Inbox" at bounding box center [80, 195] width 14 height 14
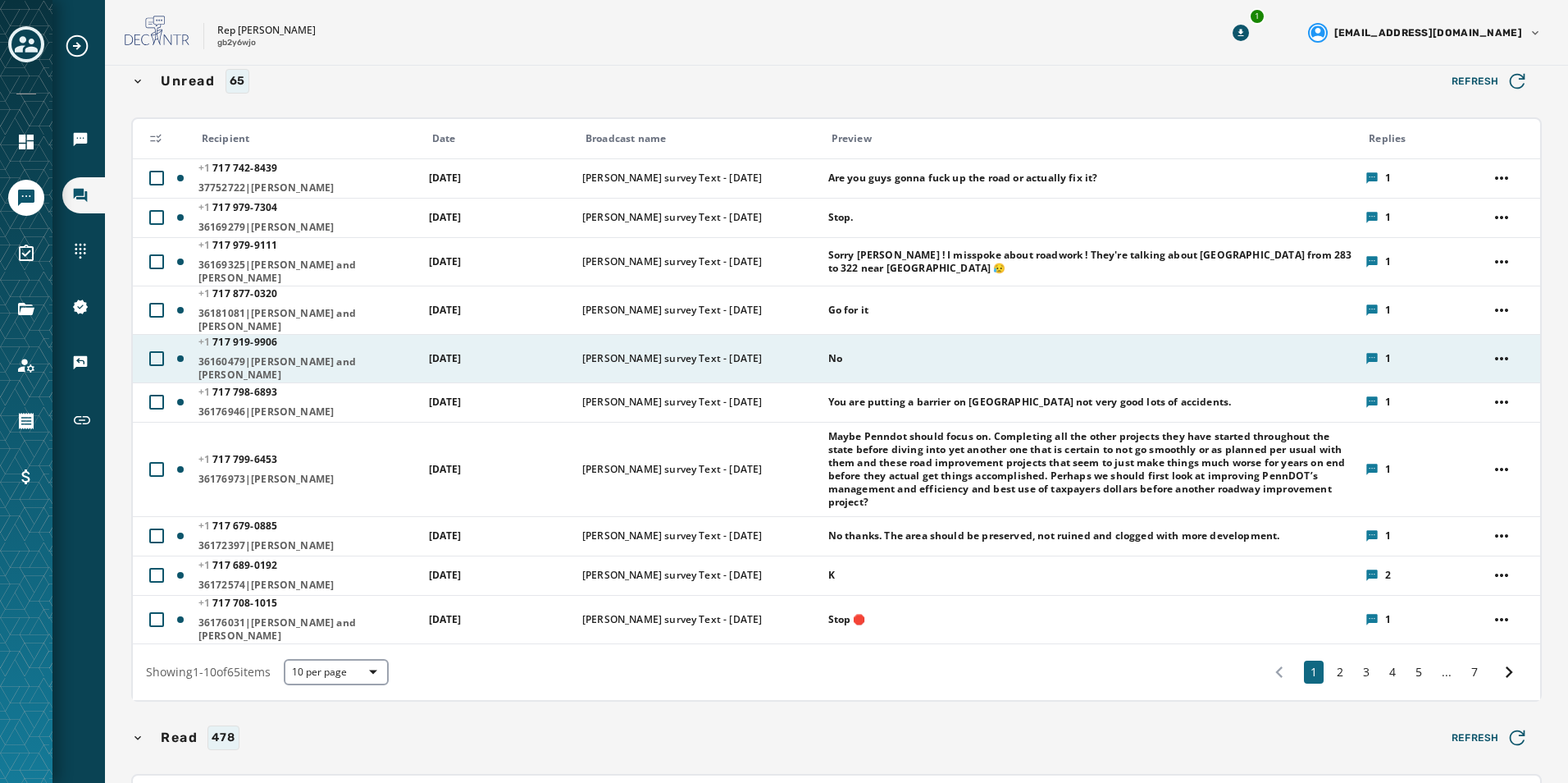
scroll to position [164, 0]
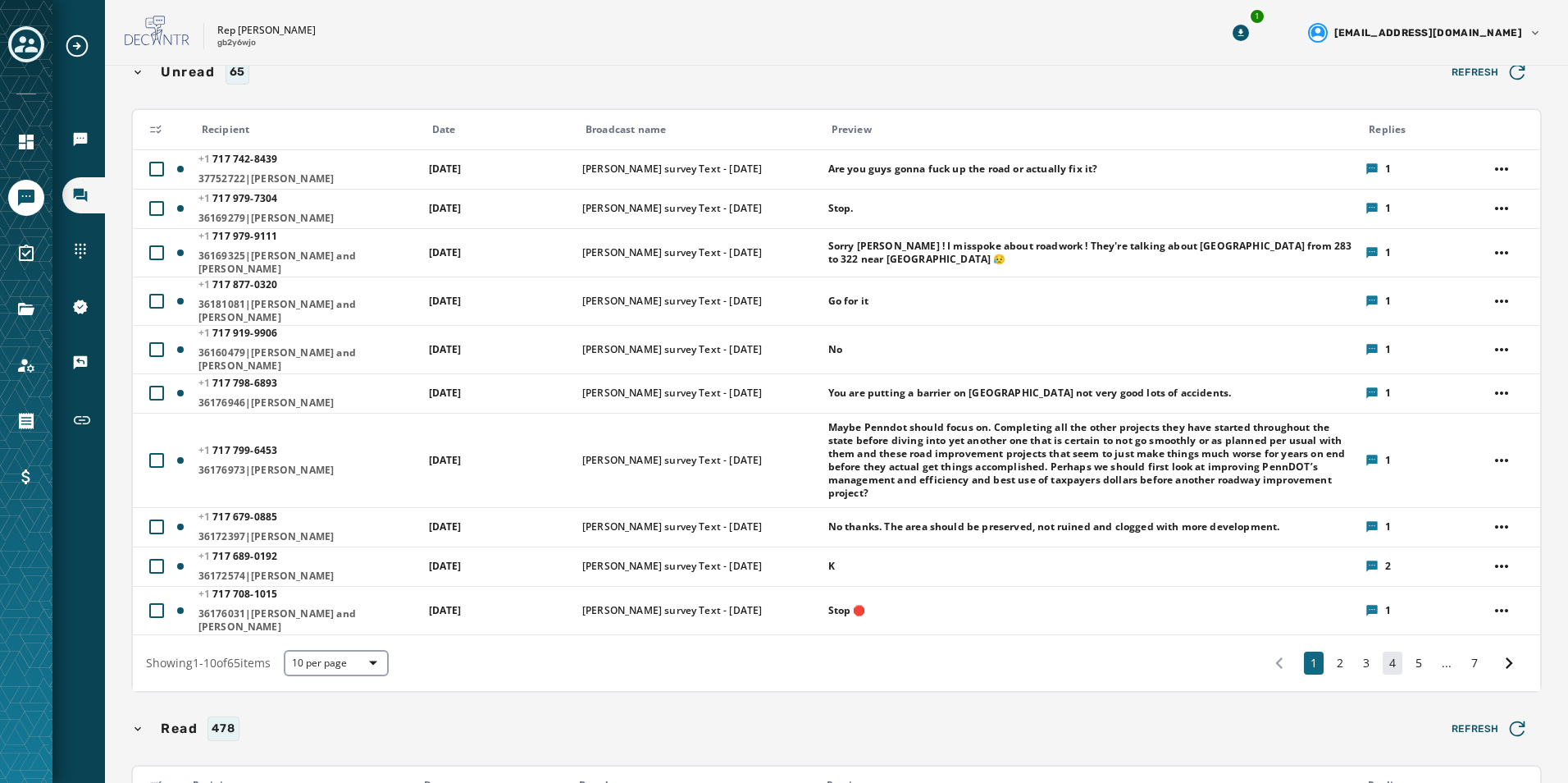
click at [1383, 652] on button "4" at bounding box center [1392, 662] width 20 height 23
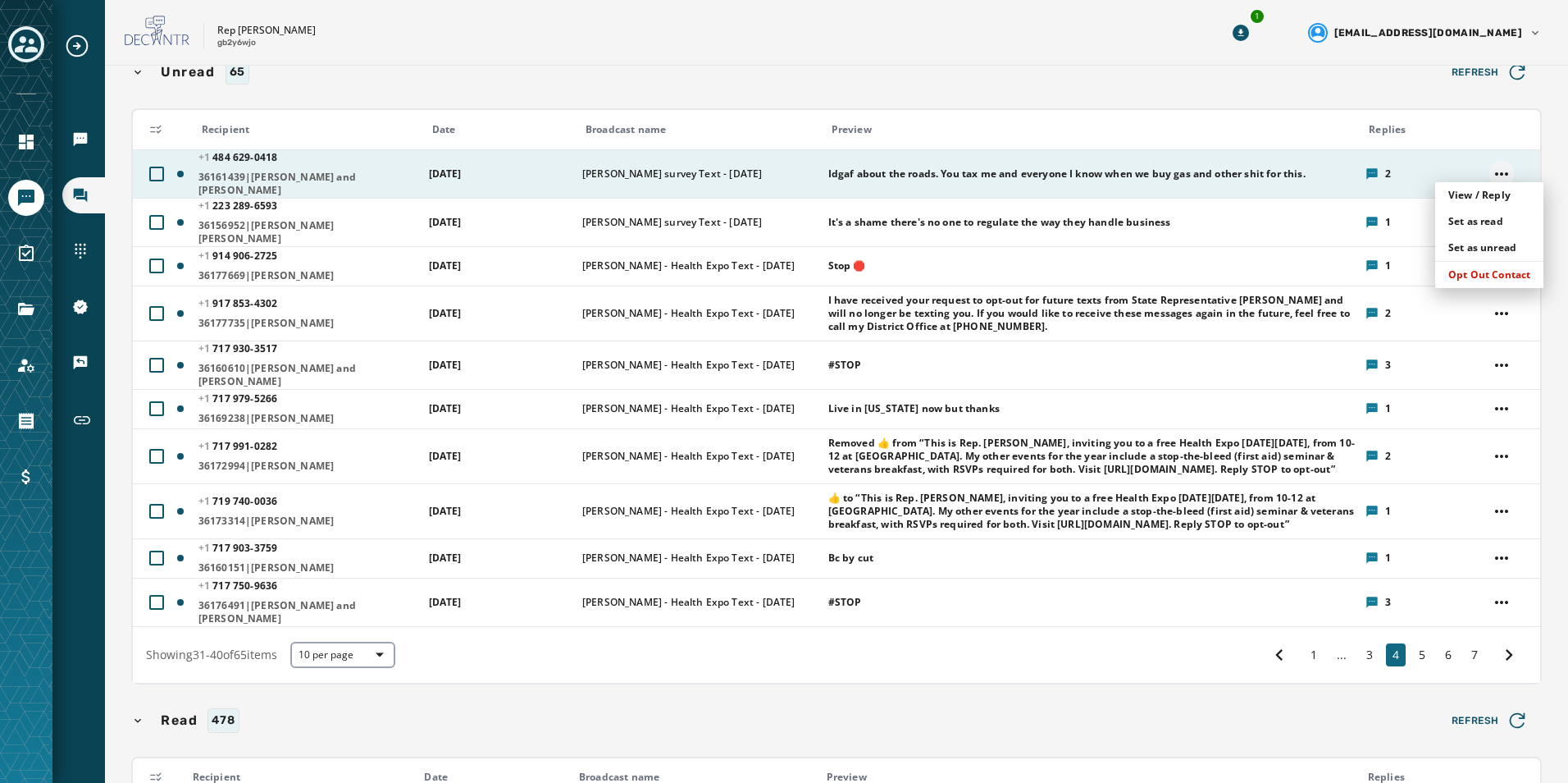
click at [1486, 161] on html "Broadcasts Inbox Sending Numbers 10DLC Registration Keywords & Responders Short…" at bounding box center [784, 392] width 1568 height 783
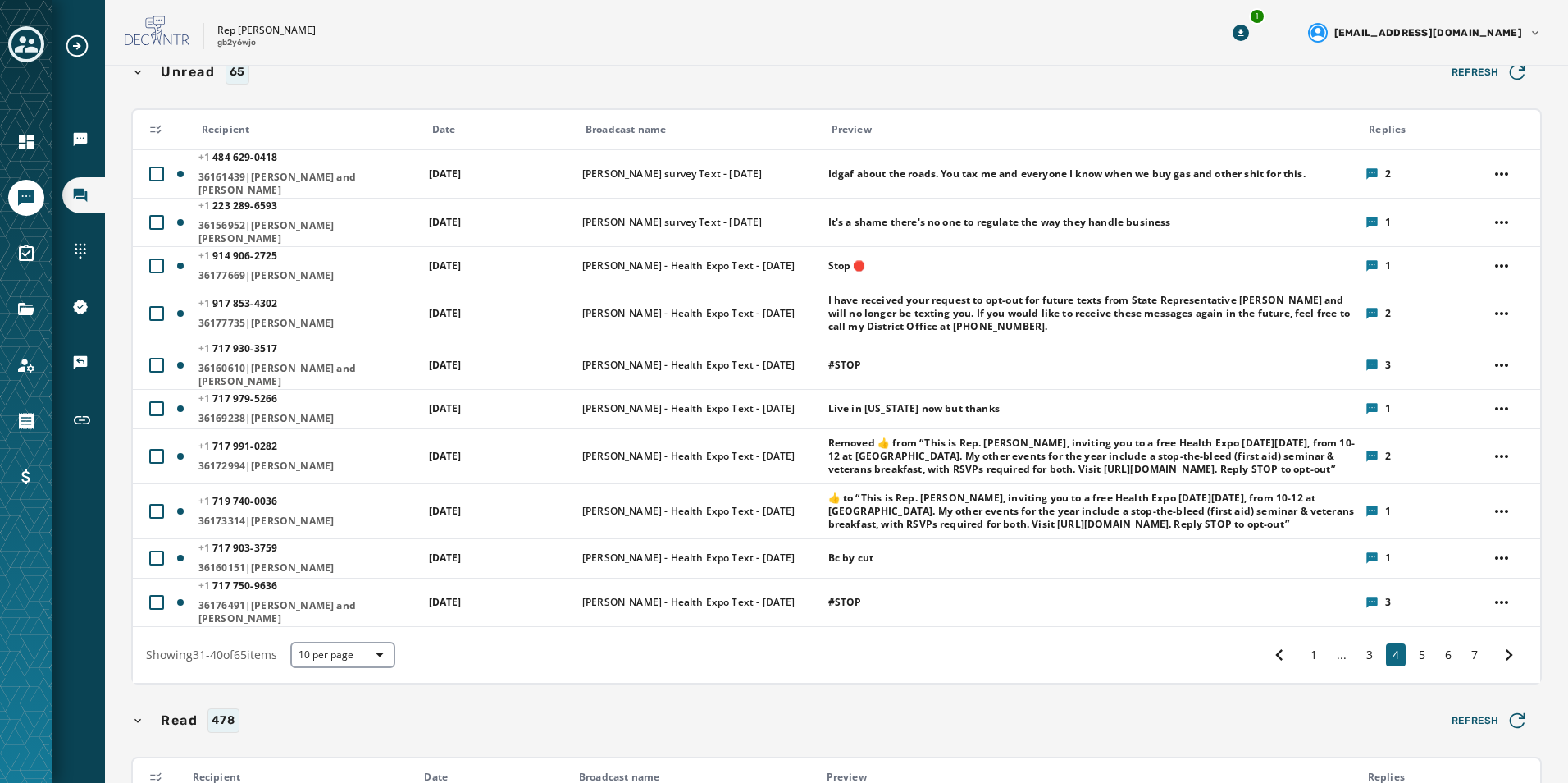
click at [1269, 632] on html "Broadcasts Inbox Sending Numbers 10DLC Registration Keywords & Responders Short…" at bounding box center [784, 392] width 1568 height 783
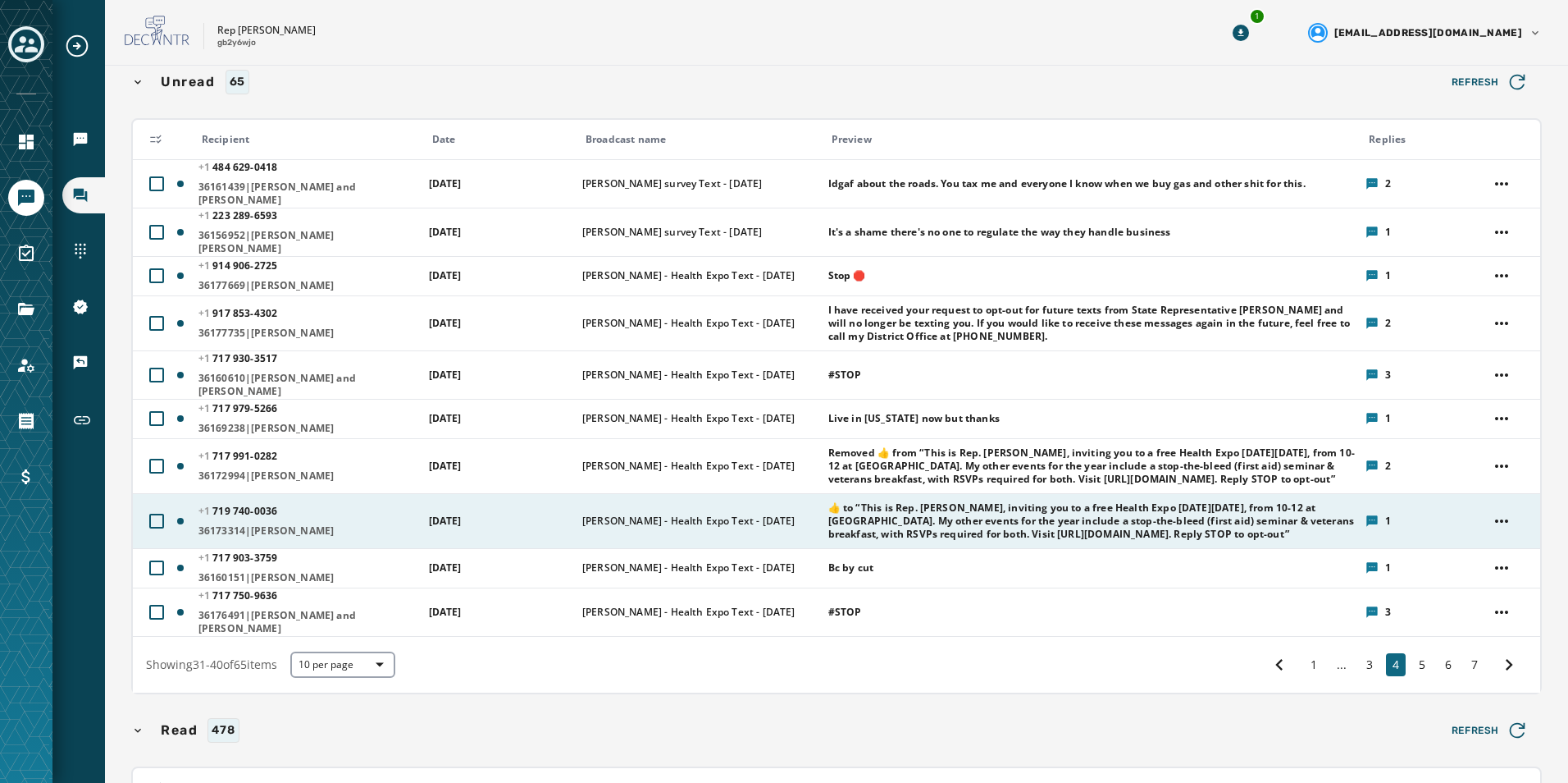
scroll to position [164, 0]
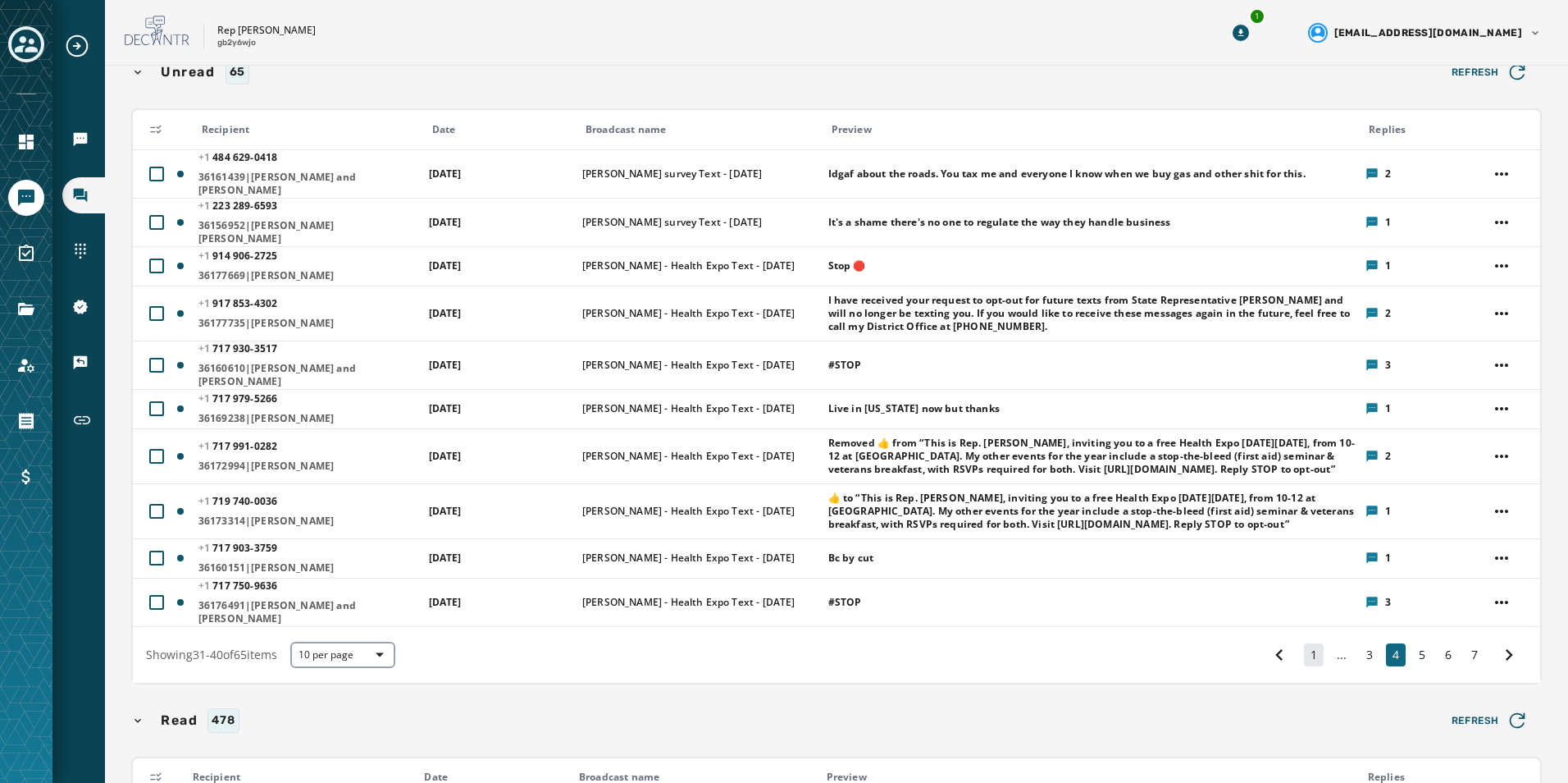
click at [1304, 644] on button "1" at bounding box center [1314, 654] width 20 height 23
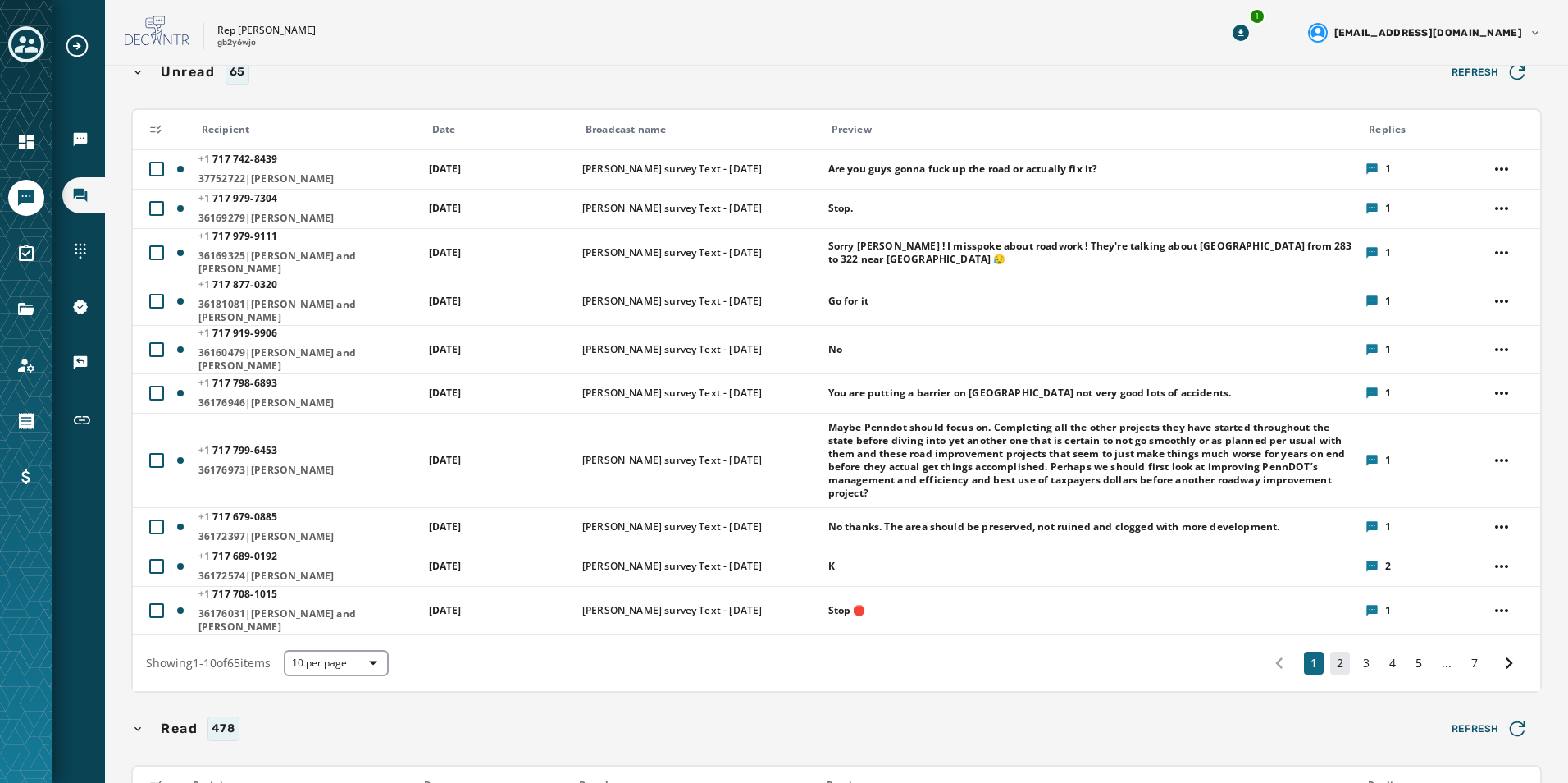
click at [1330, 652] on button "2" at bounding box center [1340, 662] width 20 height 23
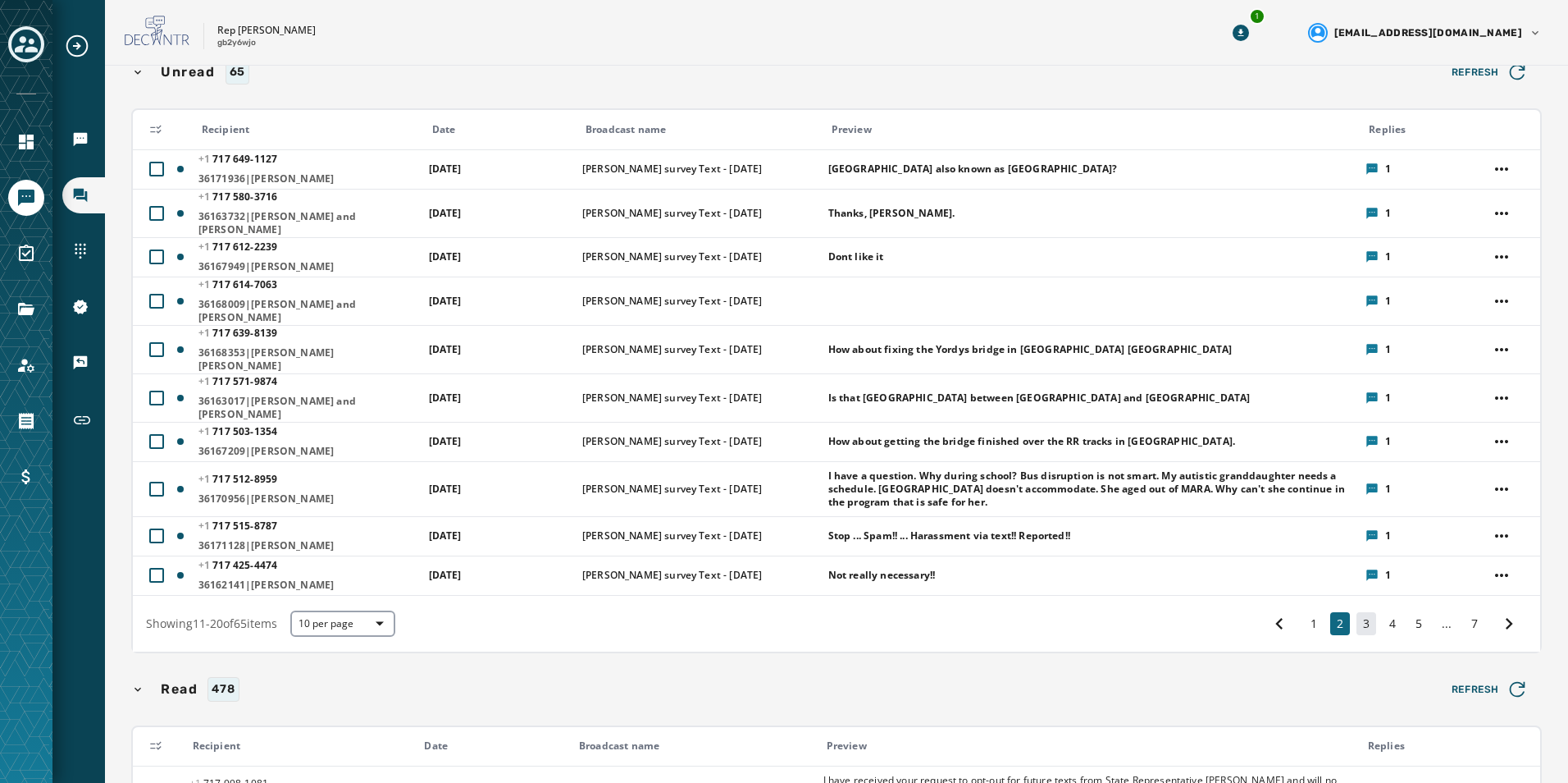
click at [1356, 612] on button "3" at bounding box center [1366, 623] width 20 height 23
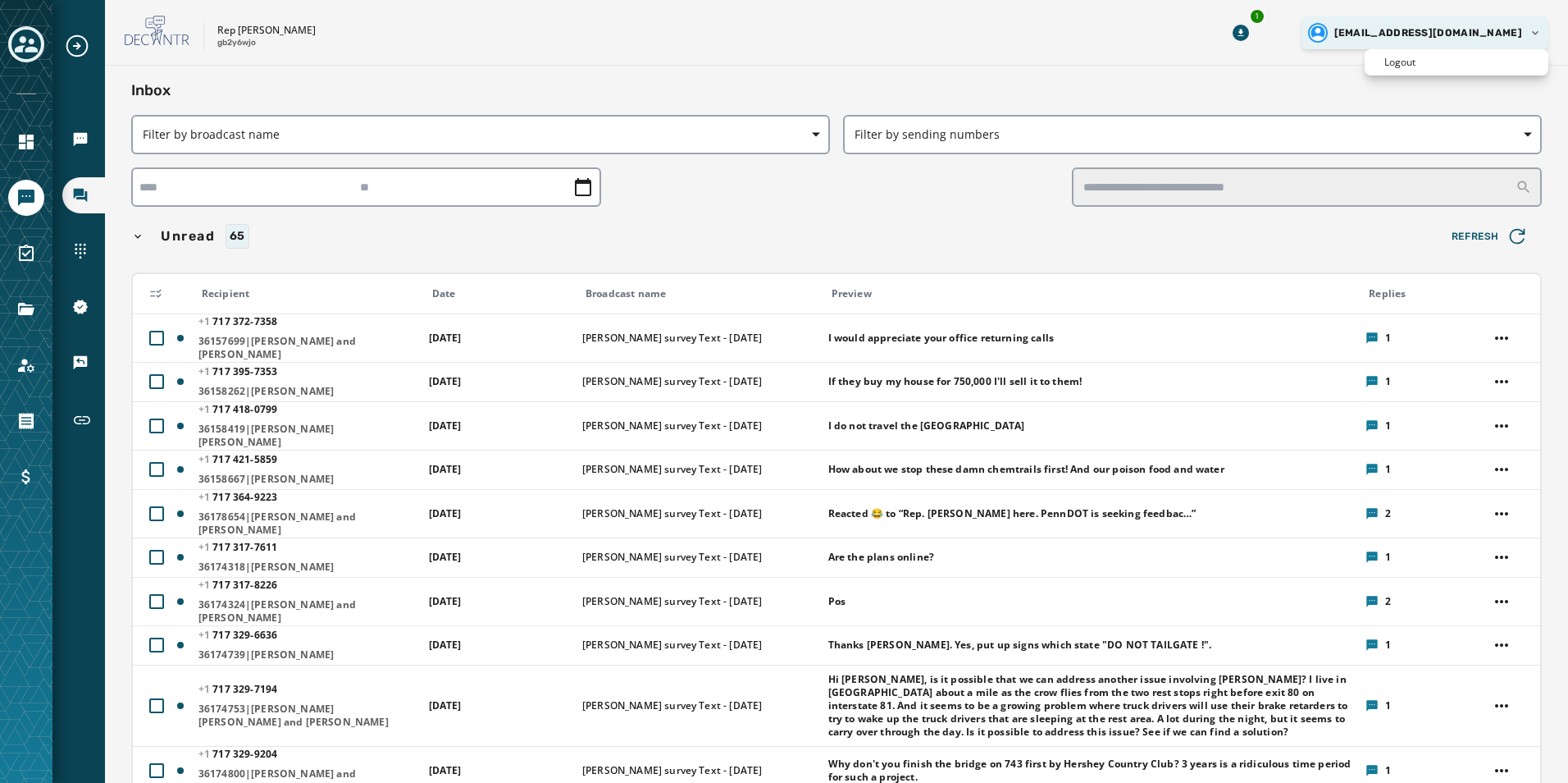
click at [1537, 32] on html "Broadcasts Inbox Sending Numbers 10DLC Registration Keywords & Responders Short…" at bounding box center [784, 392] width 1568 height 783
click at [1516, 68] on div "Logout" at bounding box center [1455, 62] width 183 height 26
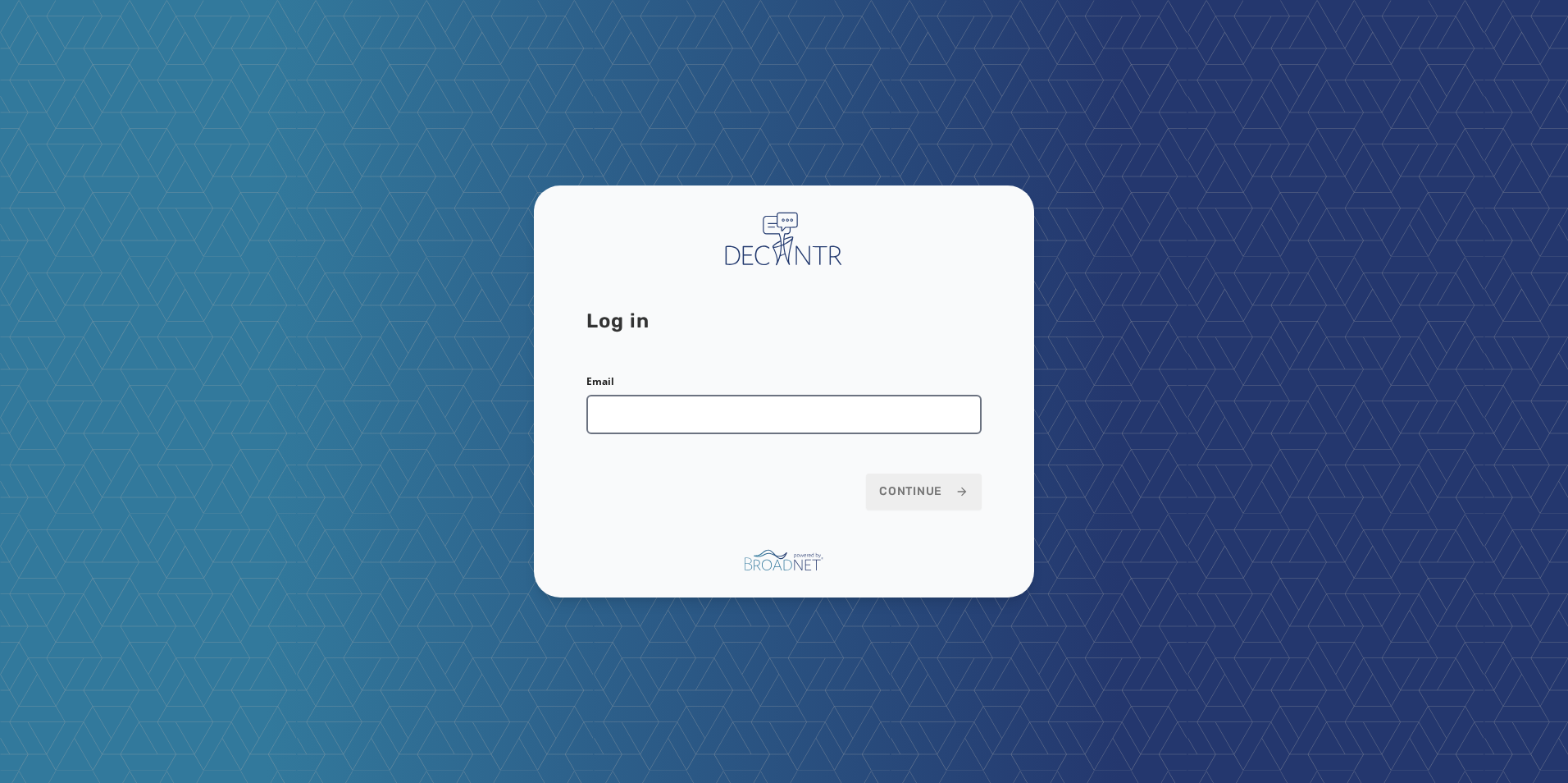
click at [926, 403] on input "Email" at bounding box center [784, 414] width 395 height 39
type input "**********"
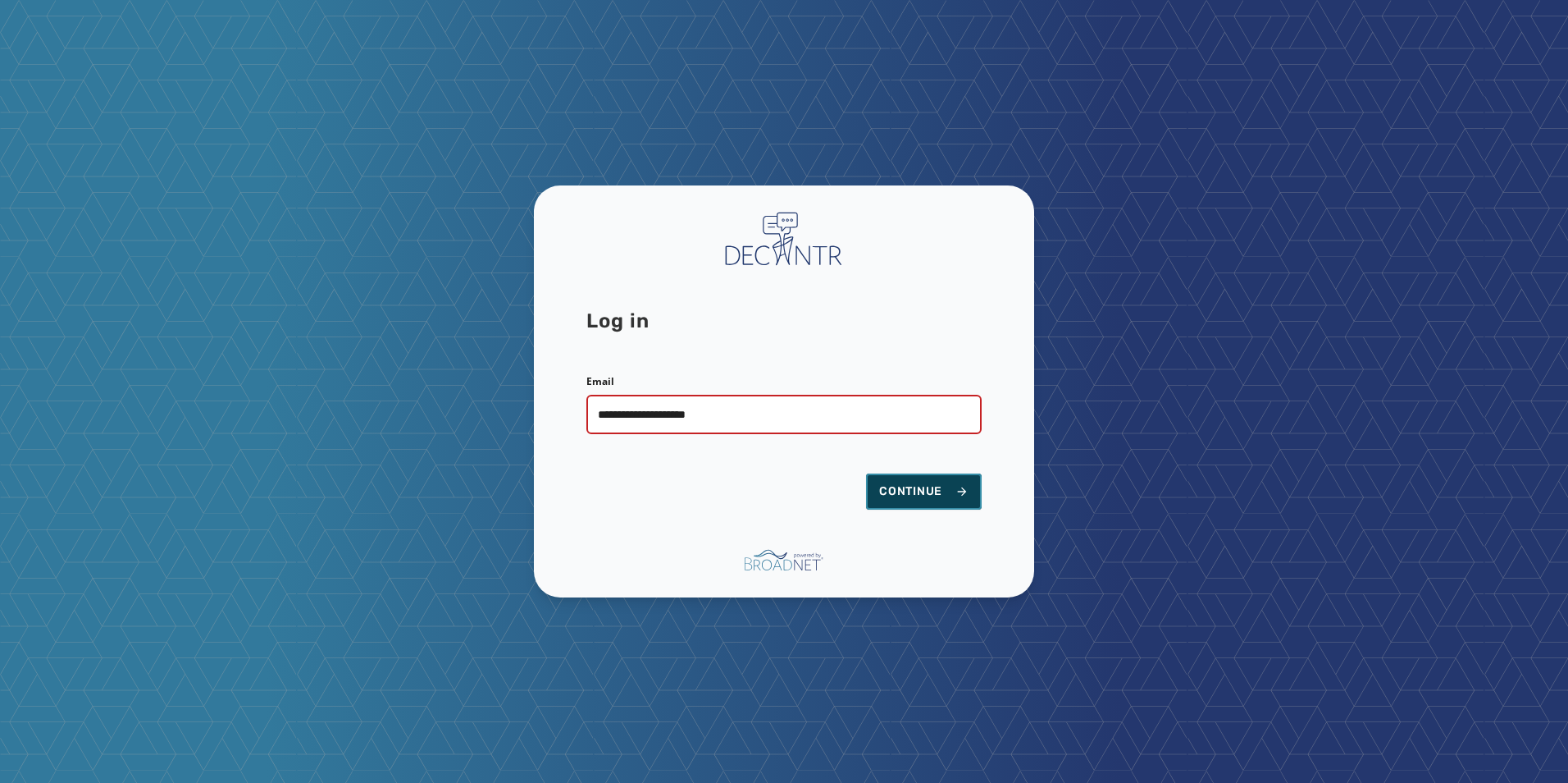
click at [904, 484] on span "Continue" at bounding box center [923, 492] width 89 height 17
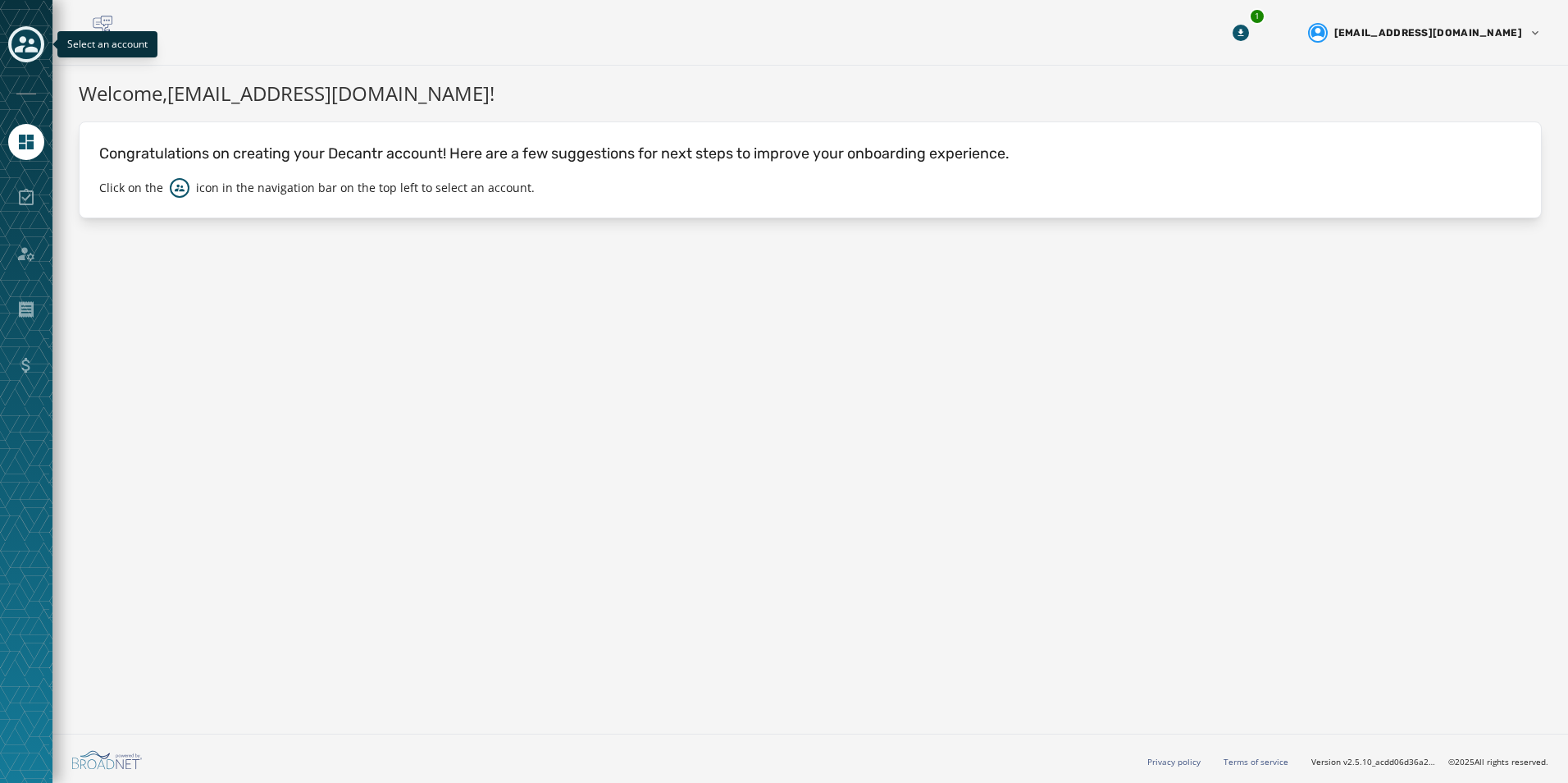
click at [25, 47] on icon "Toggle account select drawer" at bounding box center [25, 43] width 23 height 23
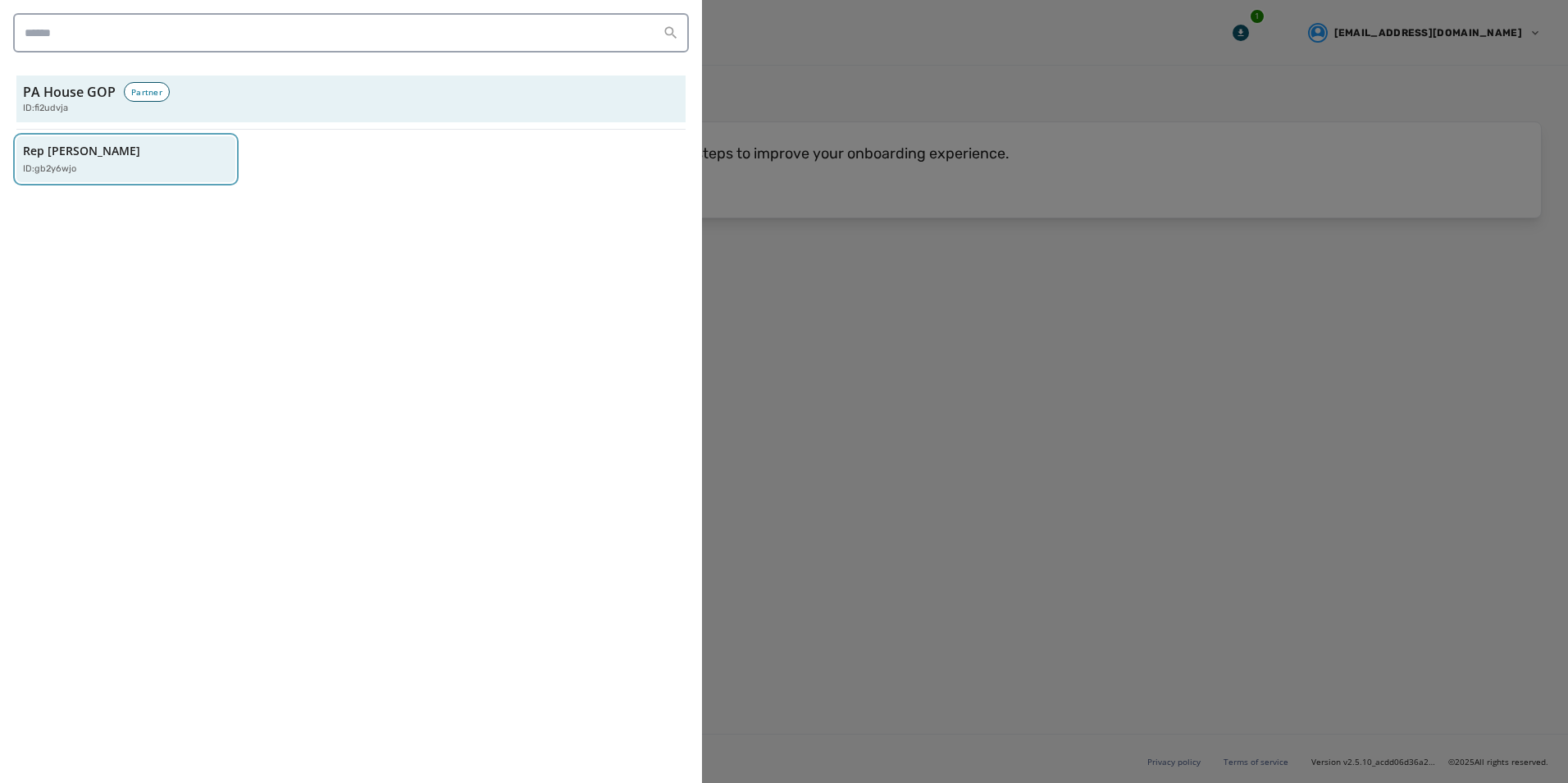
click at [35, 144] on p "Rep [PERSON_NAME]" at bounding box center [81, 150] width 118 height 17
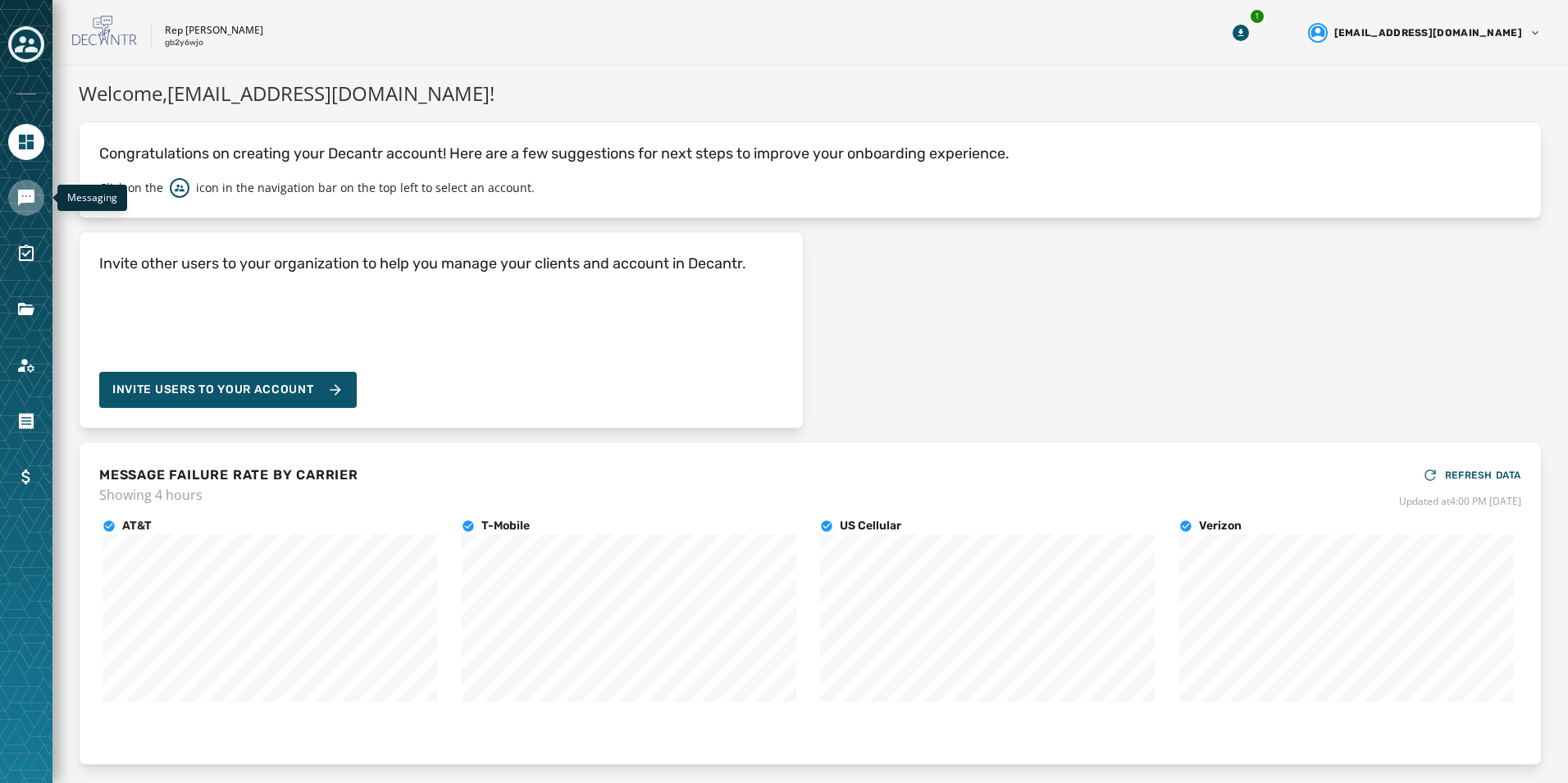
click at [25, 193] on icon "Navigate to Messaging" at bounding box center [25, 197] width 17 height 17
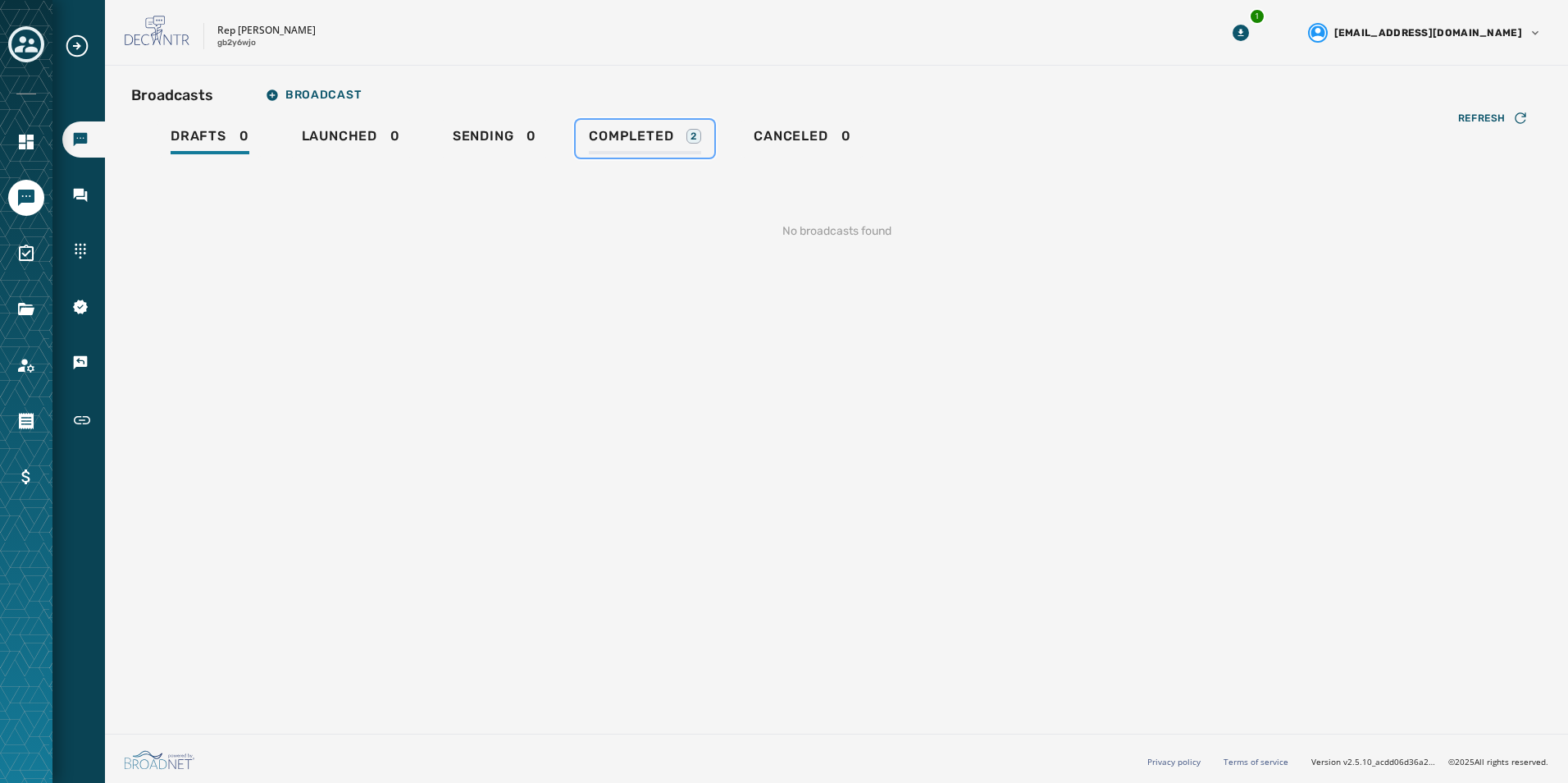
click at [612, 137] on span "Completed" at bounding box center [631, 135] width 84 height 17
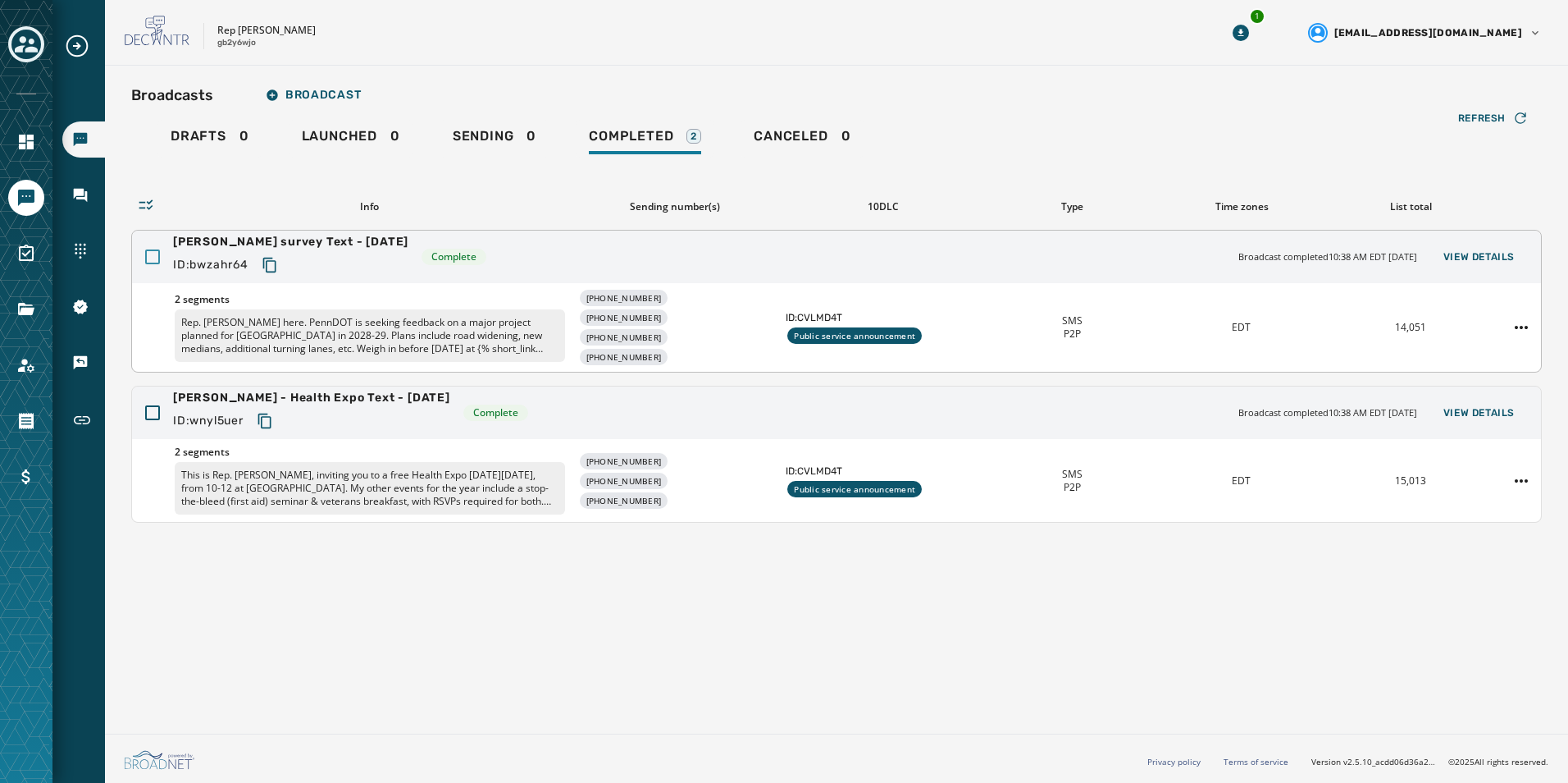
click at [156, 253] on div at bounding box center [152, 256] width 15 height 15
click at [83, 194] on icon "Navigate to Inbox" at bounding box center [80, 195] width 14 height 14
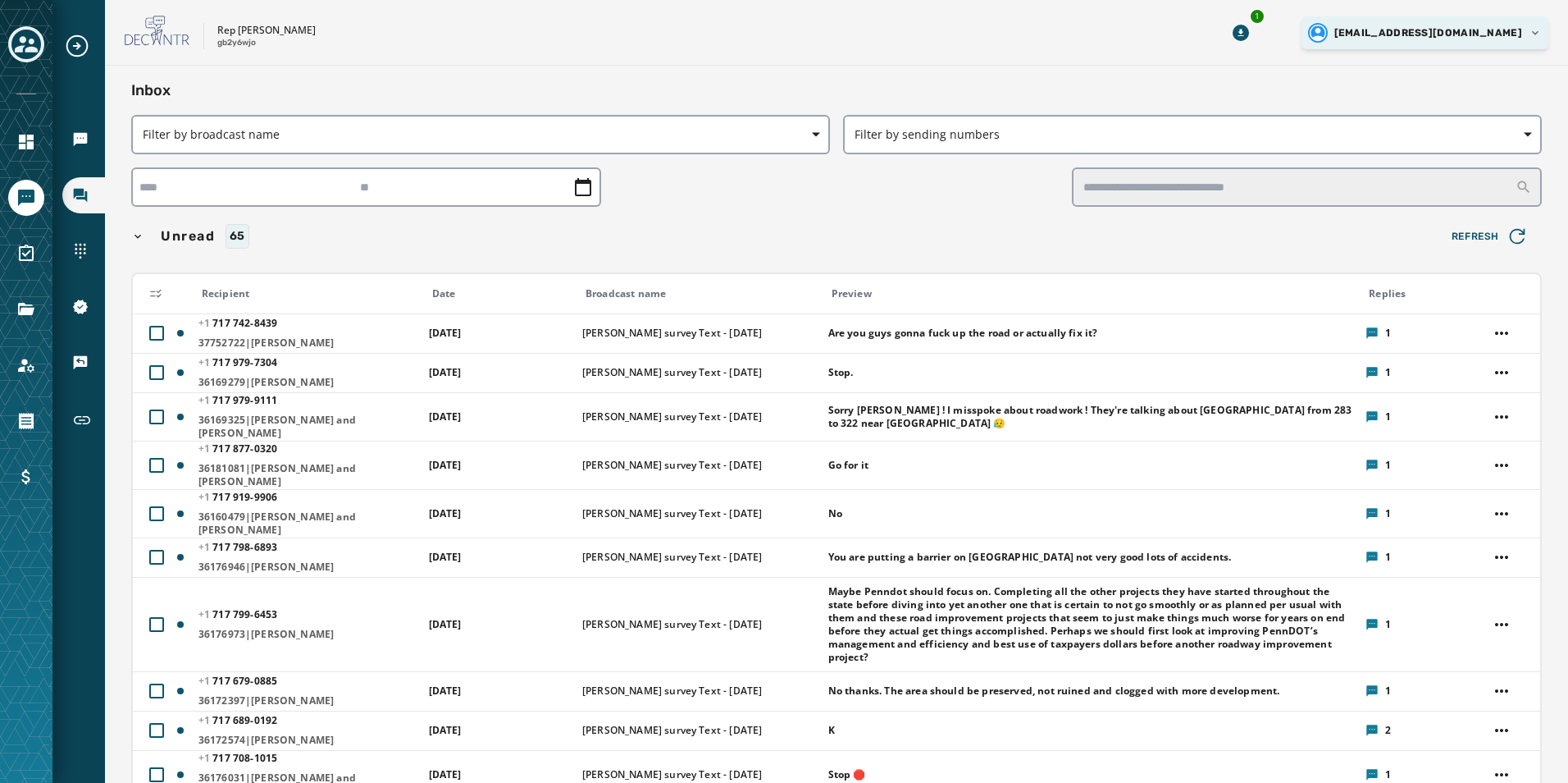
click at [1534, 30] on html "Broadcasts Inbox Sending Numbers 10DLC Registration Keywords & Responders Short…" at bounding box center [784, 392] width 1568 height 783
click at [1414, 61] on p "Logout" at bounding box center [1399, 62] width 31 height 13
